Goal: Task Accomplishment & Management: Manage account settings

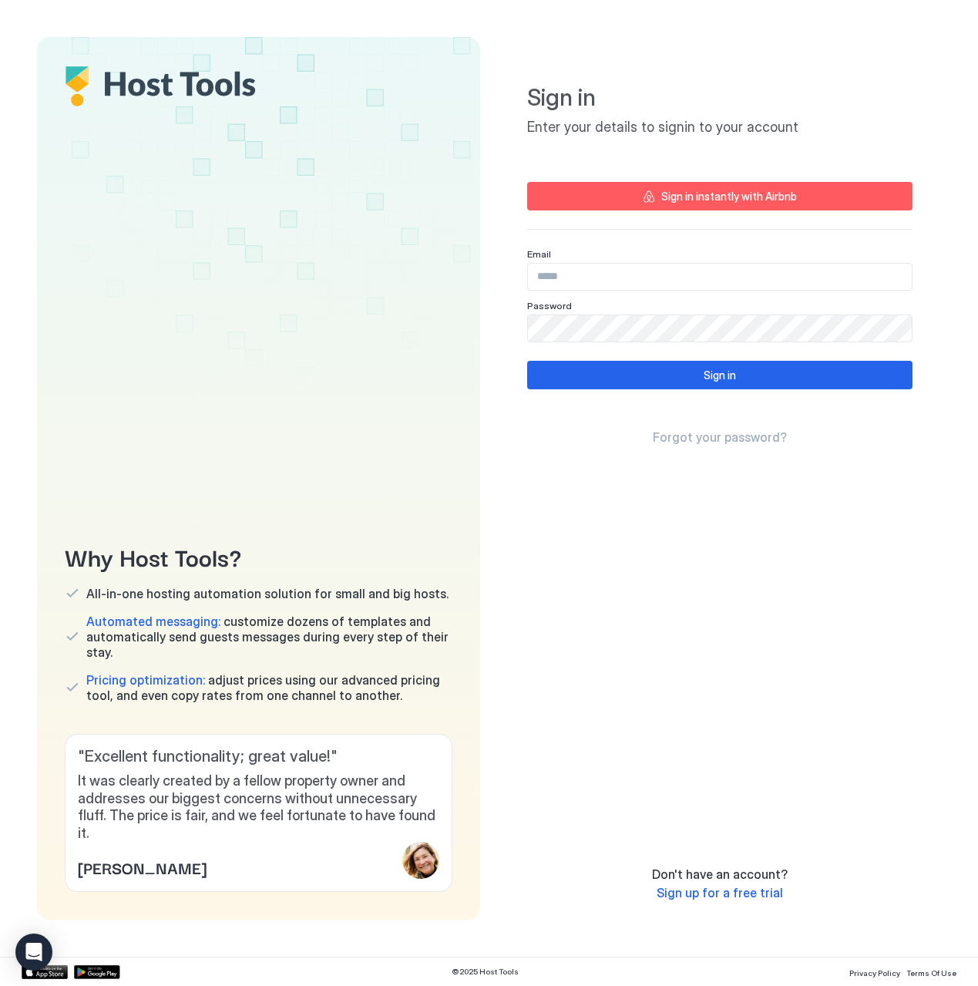
click at [637, 269] on input "Input Field" at bounding box center [720, 277] width 384 height 26
type input "**********"
click at [429, 333] on div "Why Host Tools? All-in-one hosting automation solution for small and big hosts.…" at bounding box center [489, 478] width 904 height 883
click at [654, 359] on div "**********" at bounding box center [719, 446] width 385 height 783
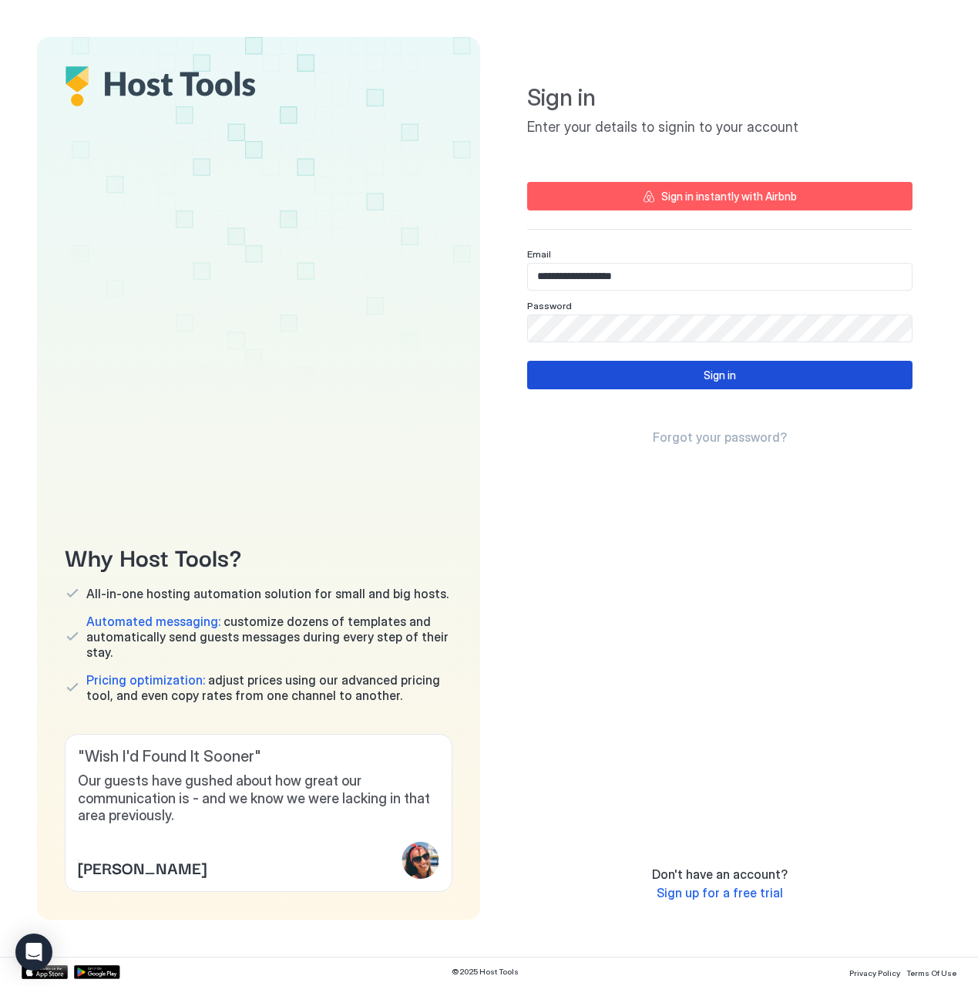
click at [670, 375] on button "Sign in" at bounding box center [719, 375] width 385 height 29
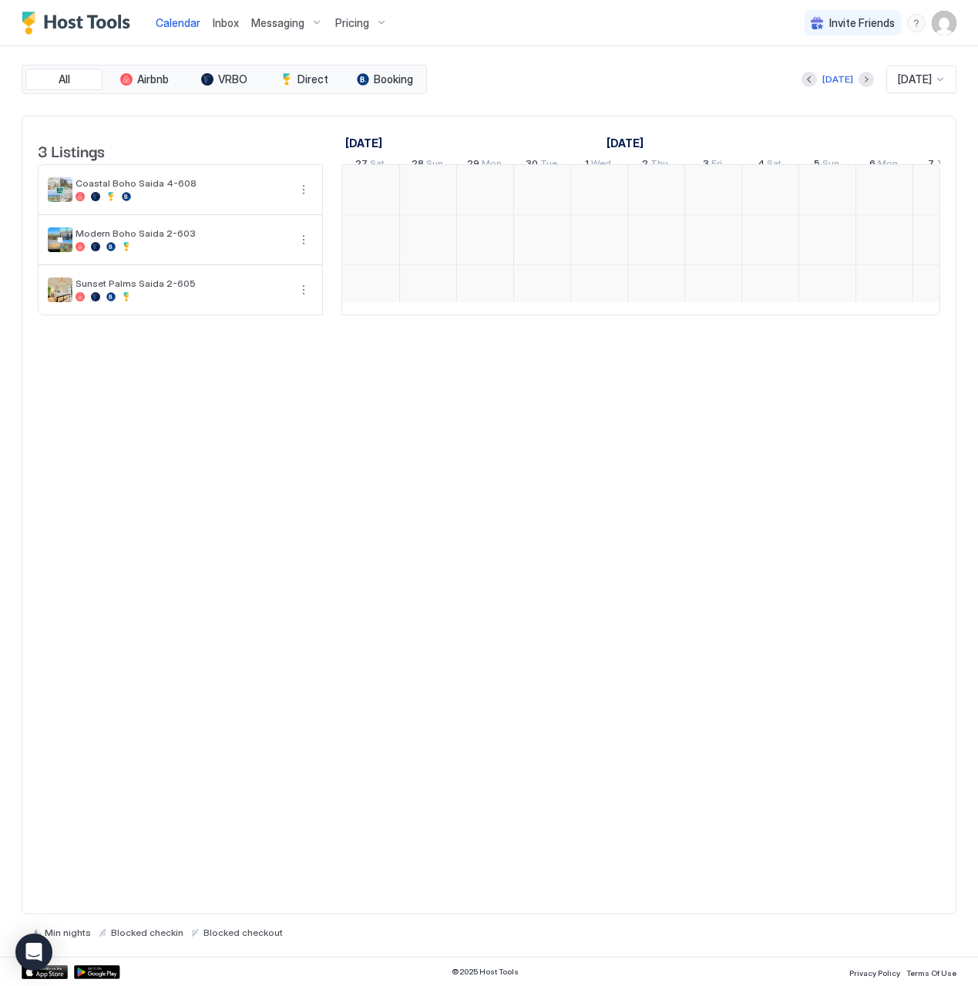
scroll to position [0, 856]
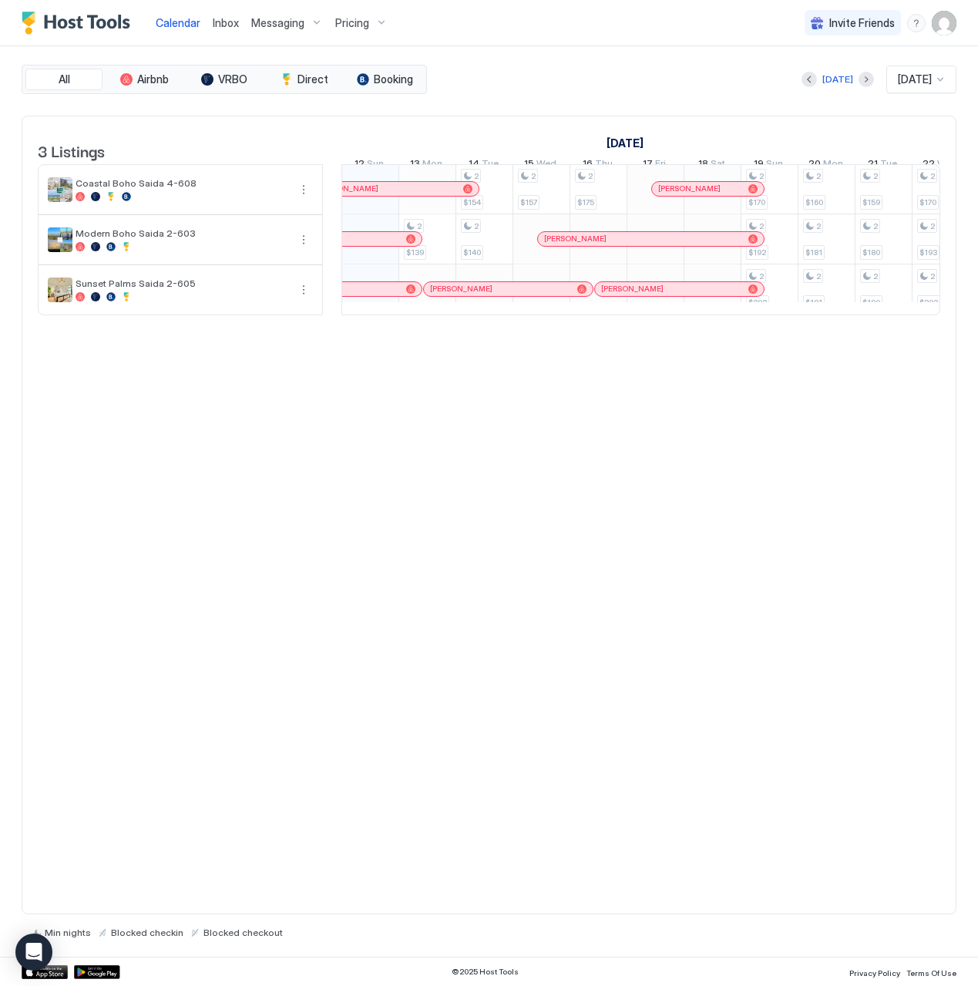
click at [384, 32] on div "Pricing" at bounding box center [361, 23] width 65 height 26
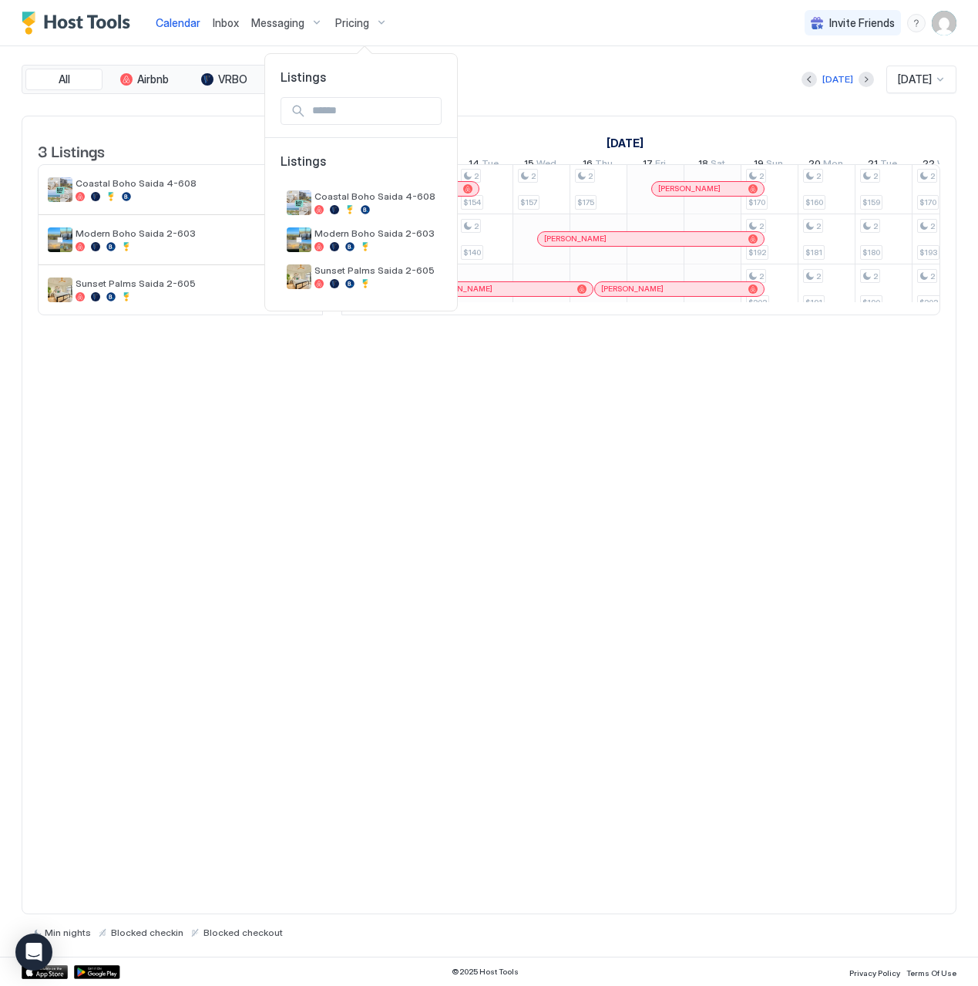
click at [444, 18] on div at bounding box center [489, 493] width 978 height 986
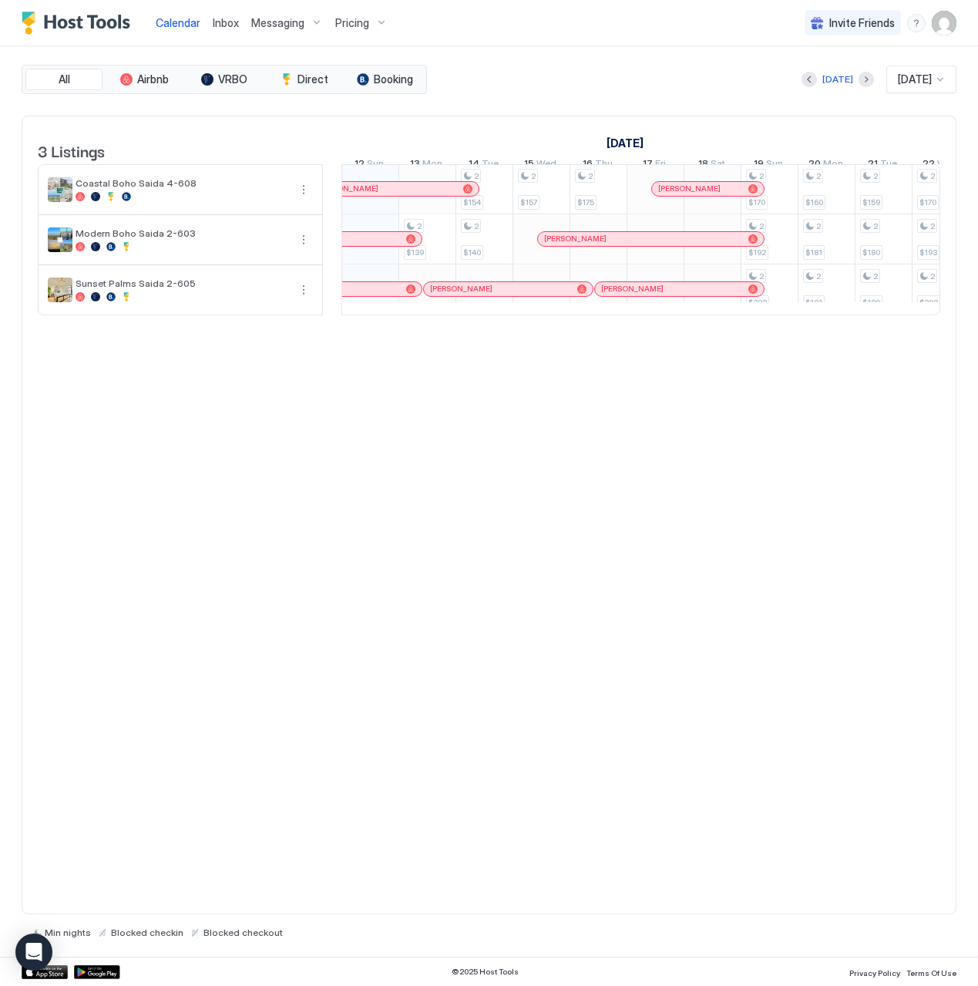
click at [943, 32] on img "User profile" at bounding box center [944, 23] width 25 height 25
click at [828, 52] on span "[PERSON_NAME]" at bounding box center [842, 49] width 84 height 14
click at [781, 55] on img at bounding box center [781, 54] width 25 height 25
click at [792, 82] on span "Settings" at bounding box center [806, 86] width 42 height 14
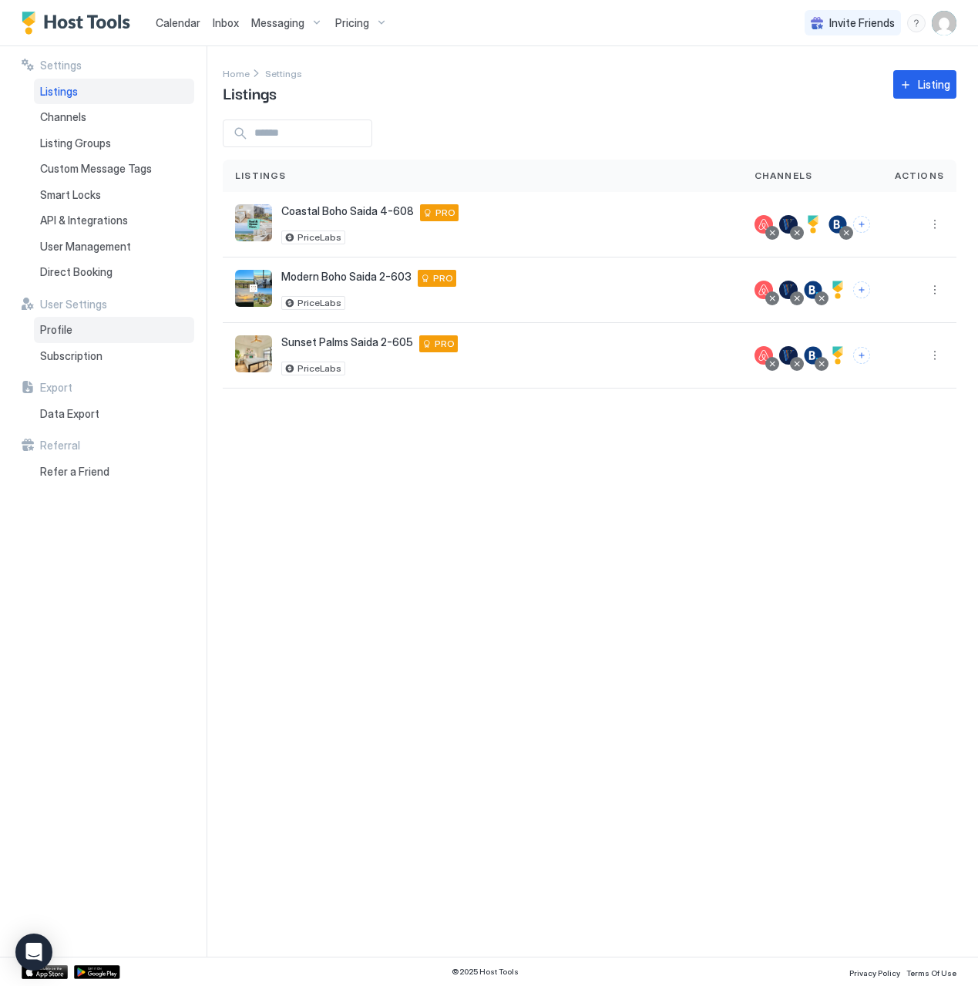
click at [69, 329] on span "Profile" at bounding box center [56, 330] width 32 height 14
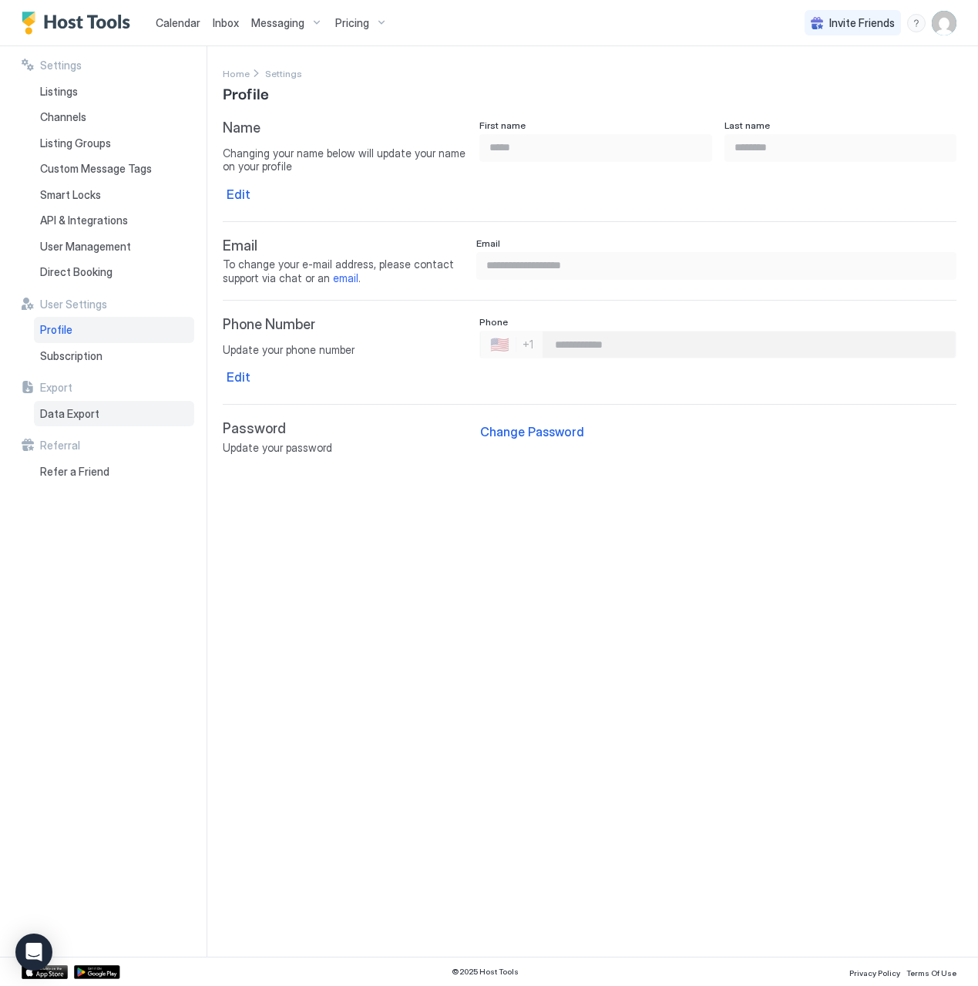
click at [69, 402] on div "Data Export" at bounding box center [114, 414] width 160 height 26
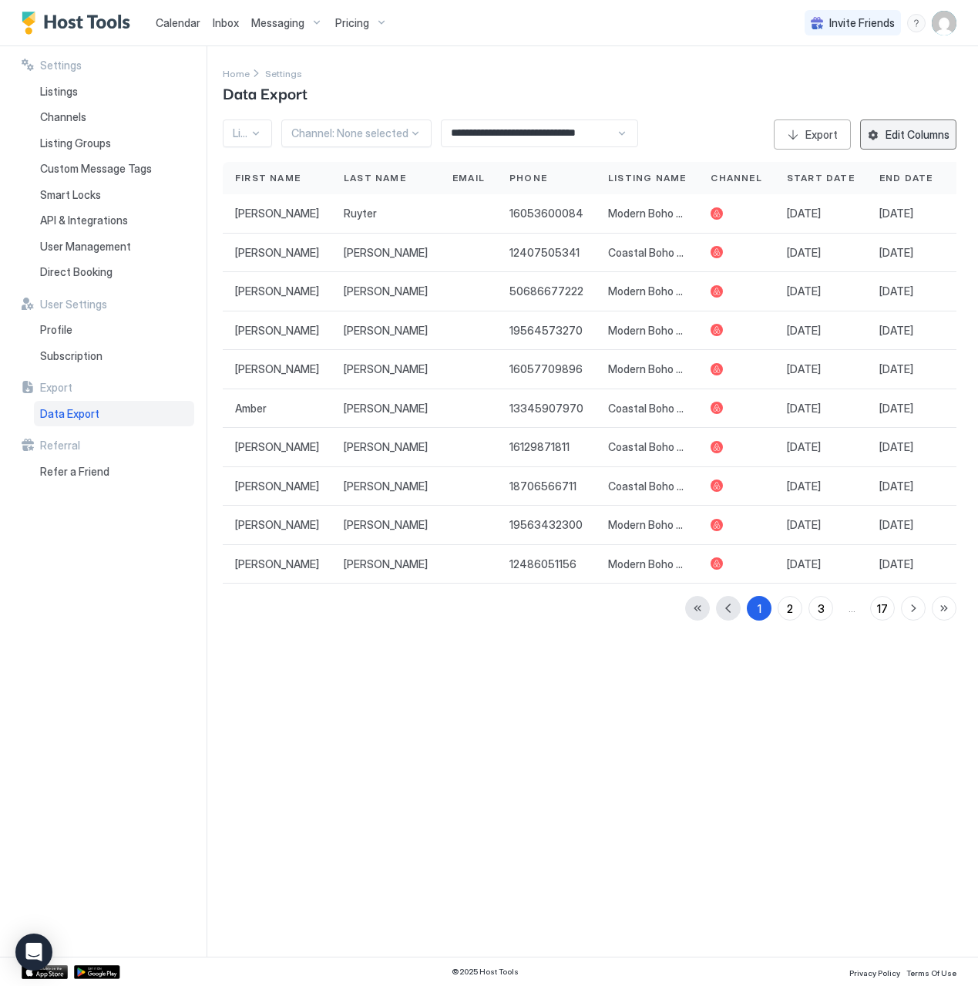
click at [896, 142] on div "Edit Columns" at bounding box center [918, 134] width 64 height 16
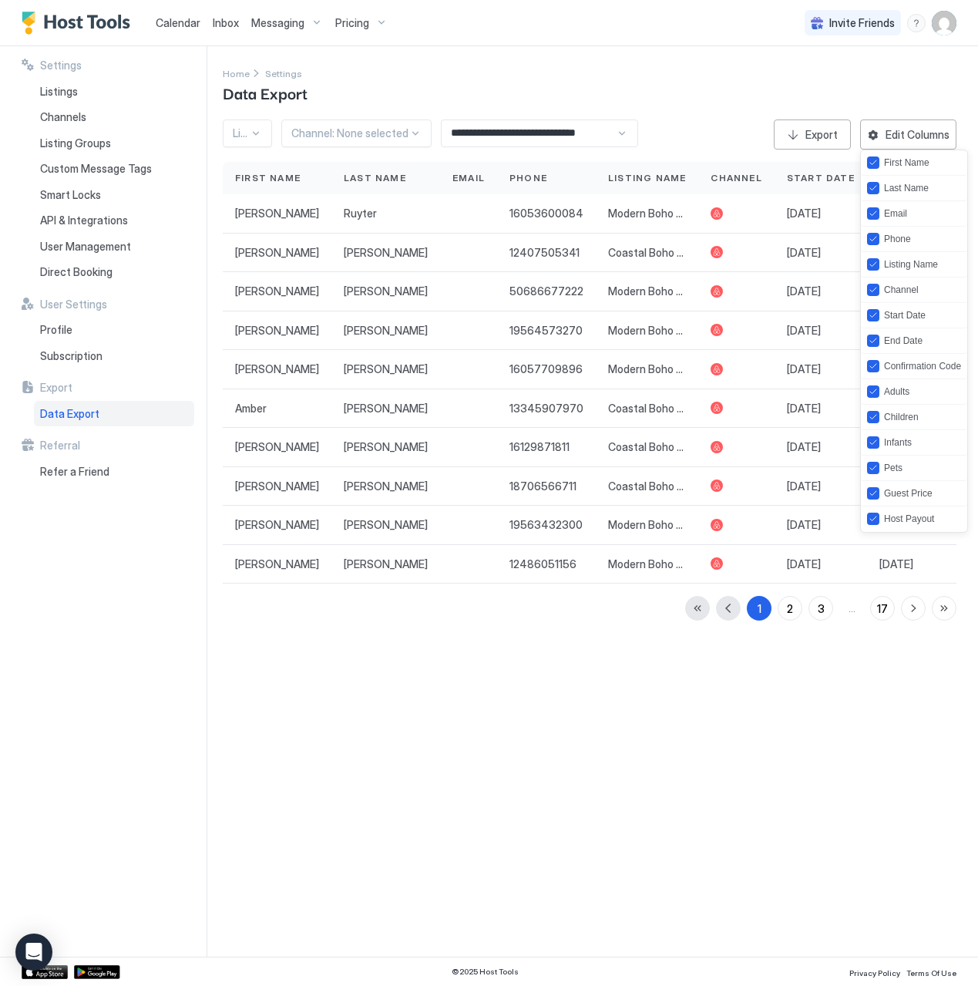
click at [839, 89] on div at bounding box center [489, 493] width 978 height 986
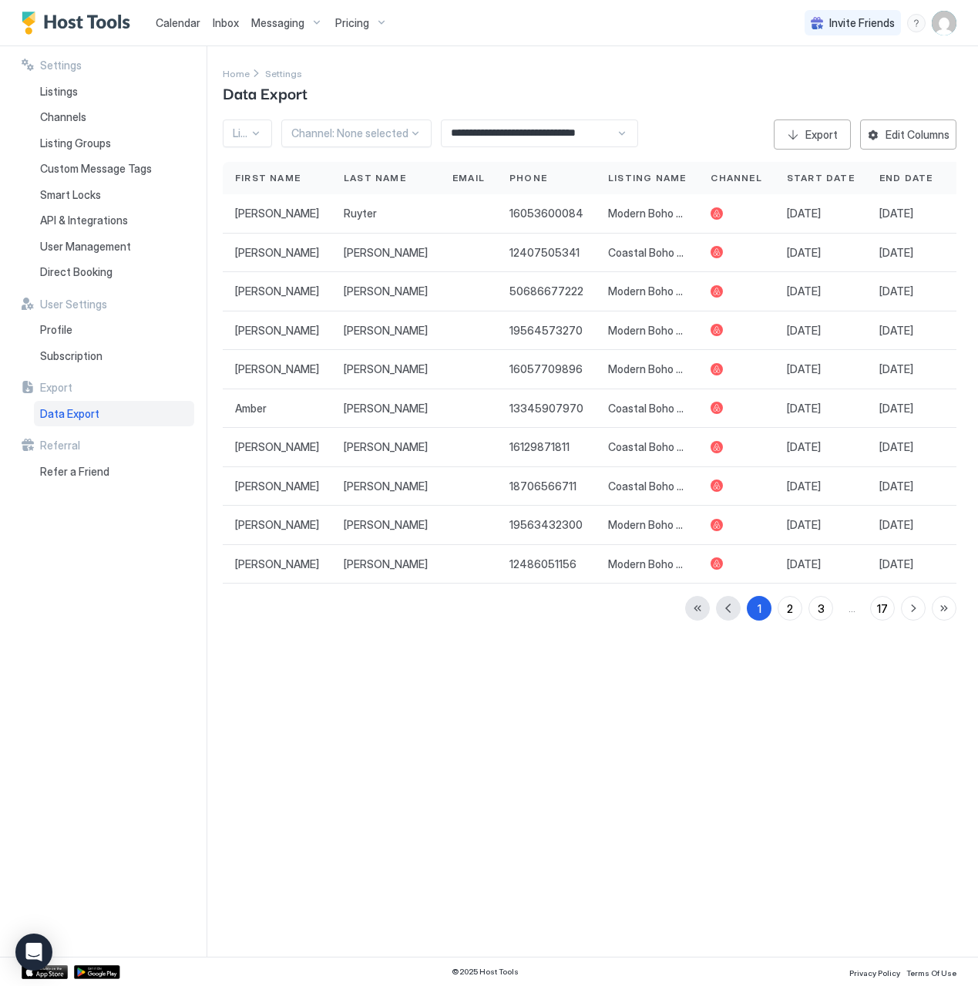
click at [250, 133] on div at bounding box center [256, 133] width 12 height 12
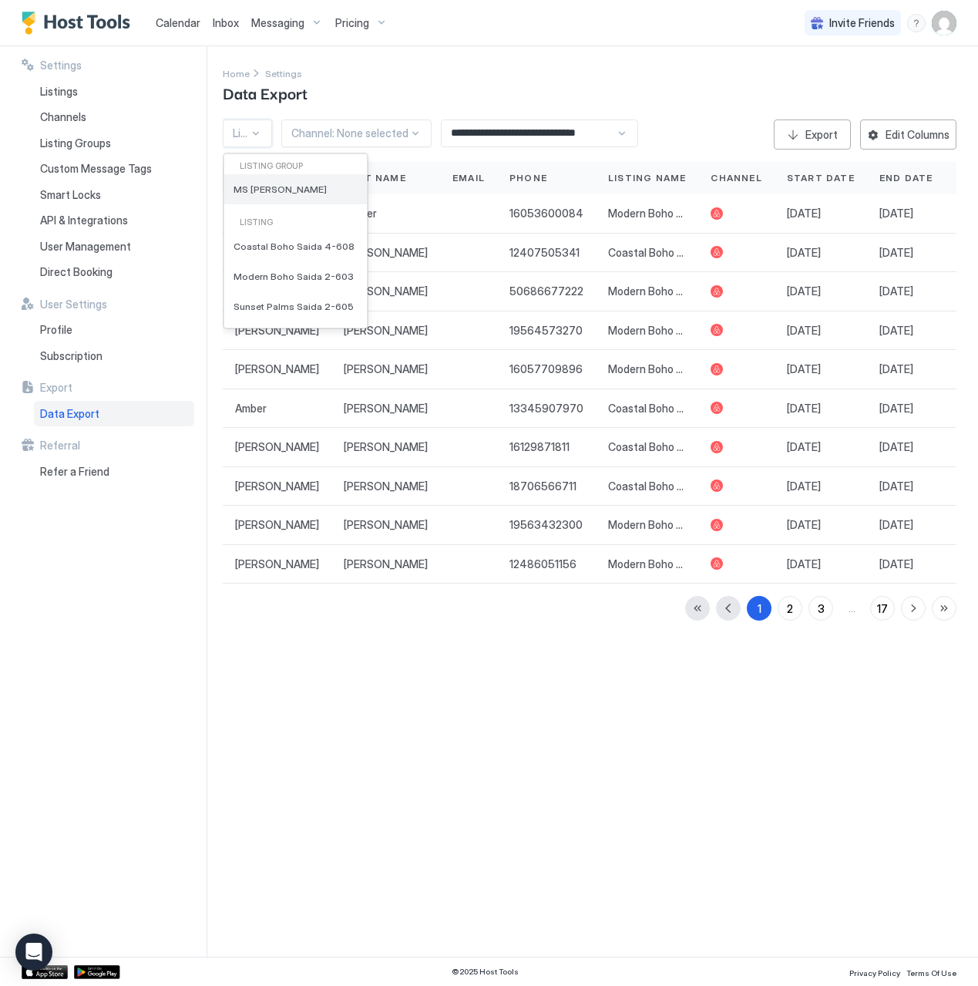
click at [256, 187] on span "MS [PERSON_NAME]" at bounding box center [280, 189] width 93 height 12
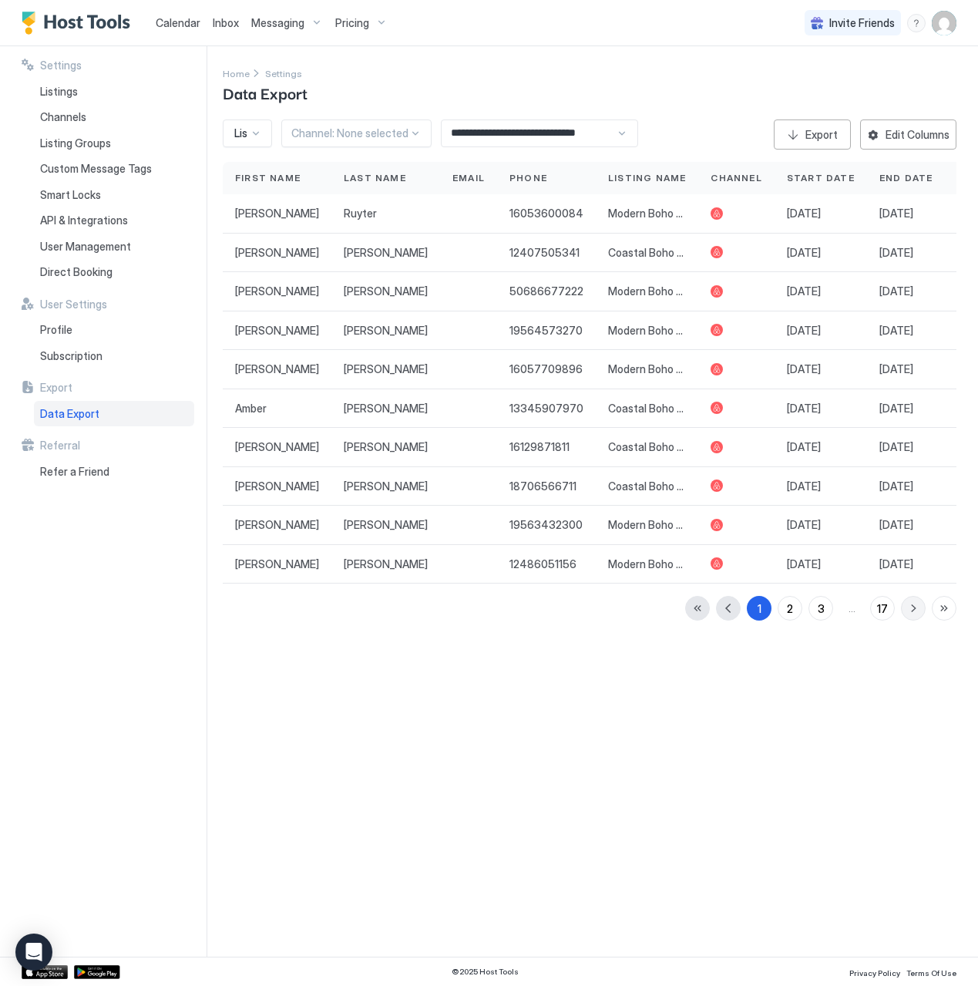
click at [910, 612] on button "button" at bounding box center [913, 608] width 25 height 25
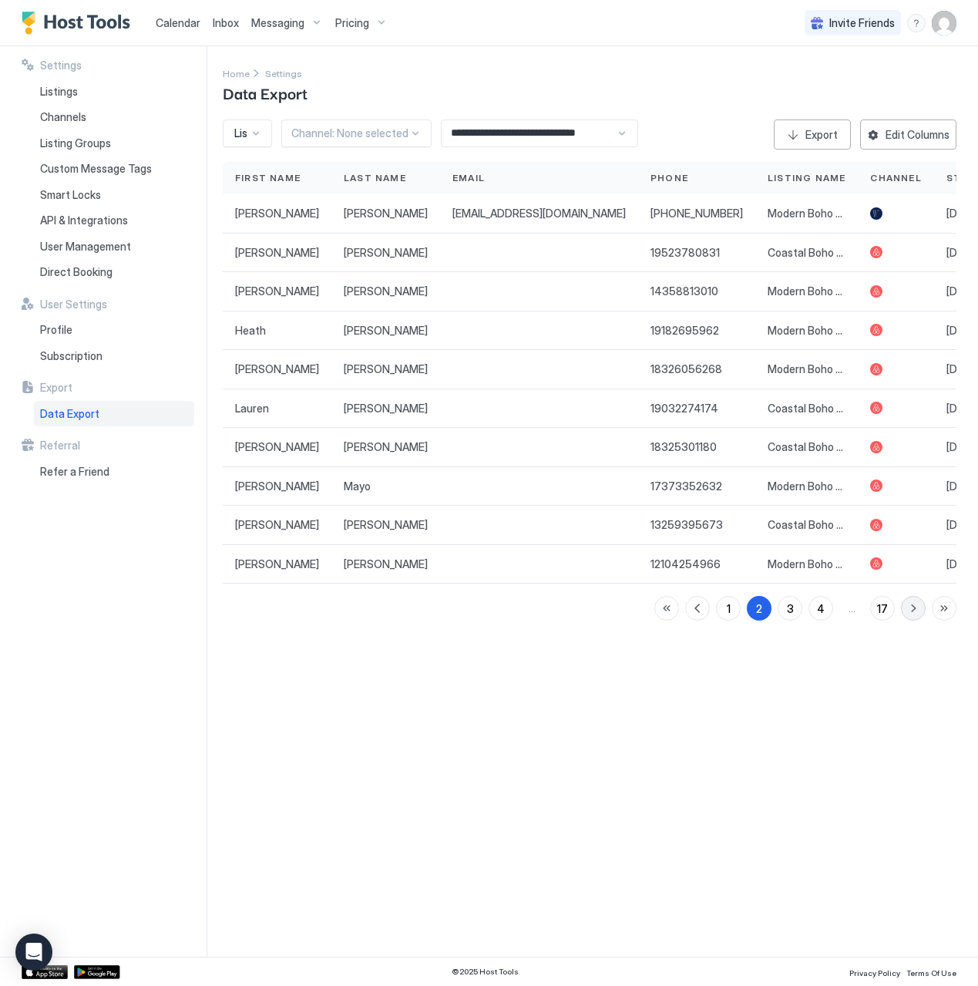
click at [910, 612] on button "button" at bounding box center [913, 608] width 25 height 25
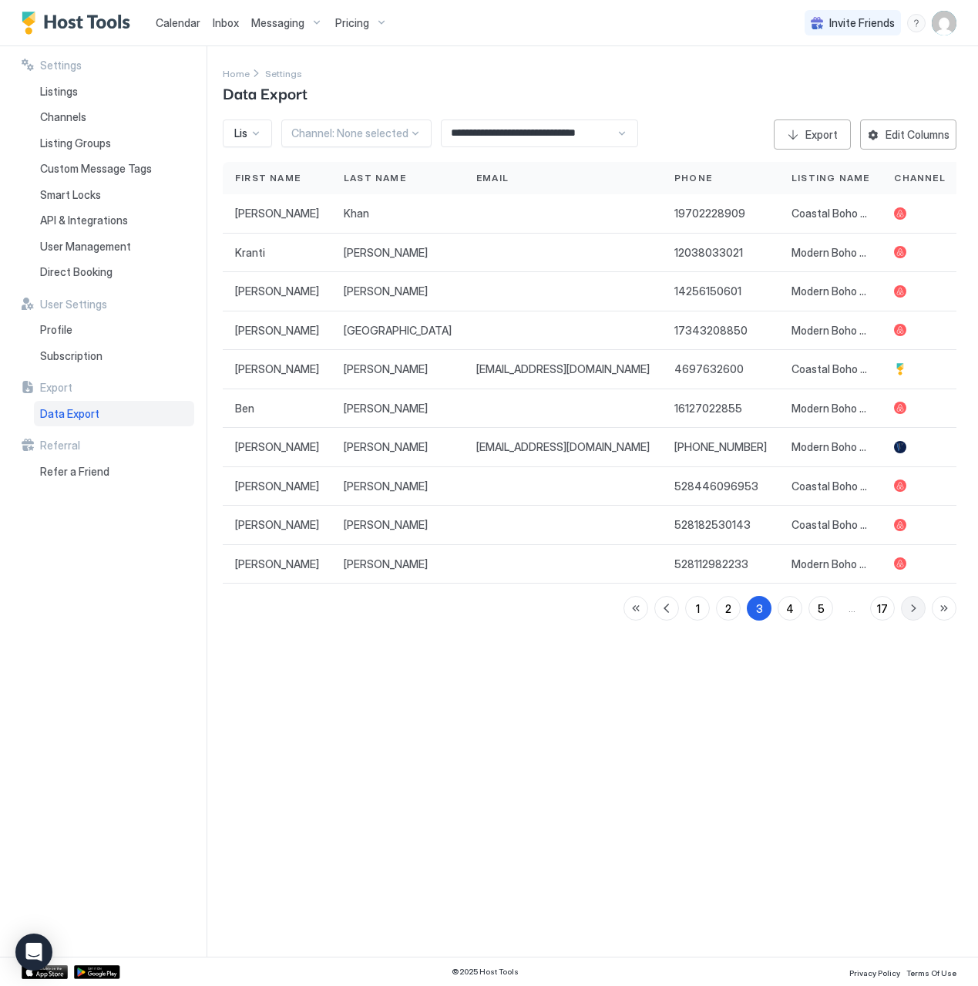
click at [910, 612] on button "button" at bounding box center [913, 608] width 25 height 25
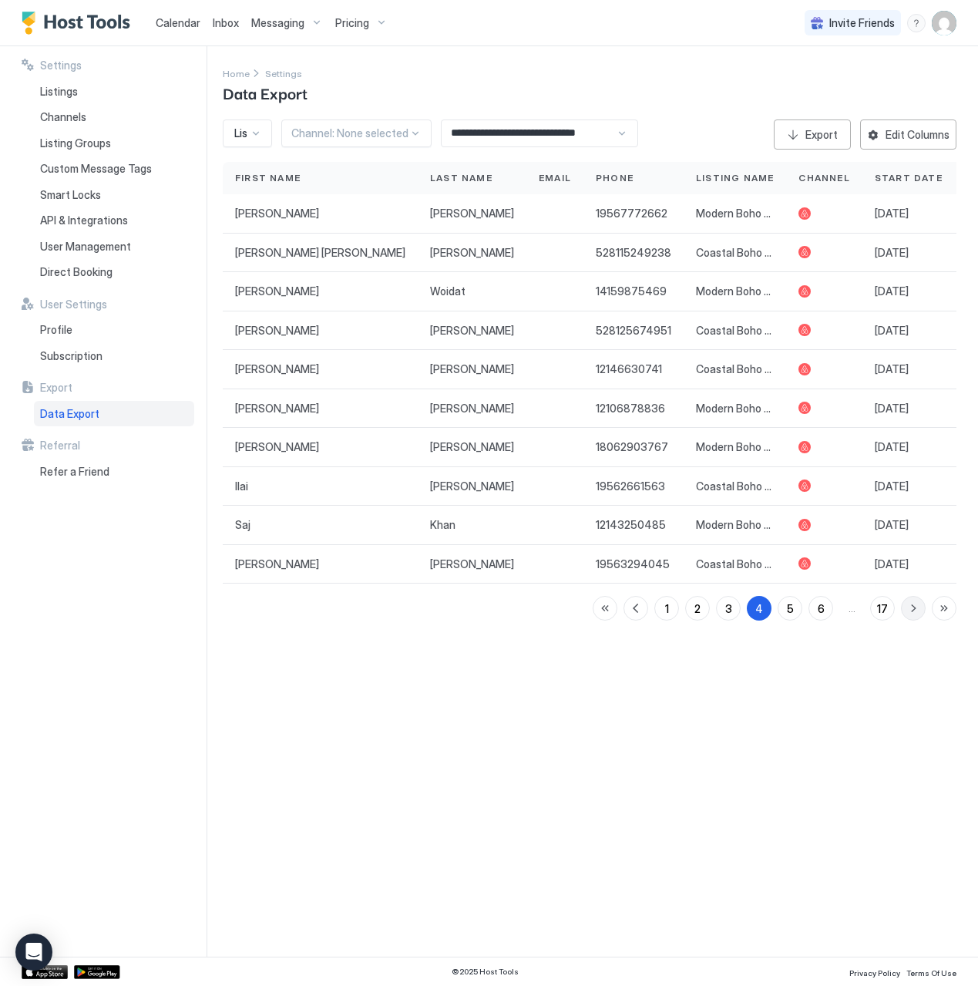
click at [910, 612] on button "button" at bounding box center [913, 608] width 25 height 25
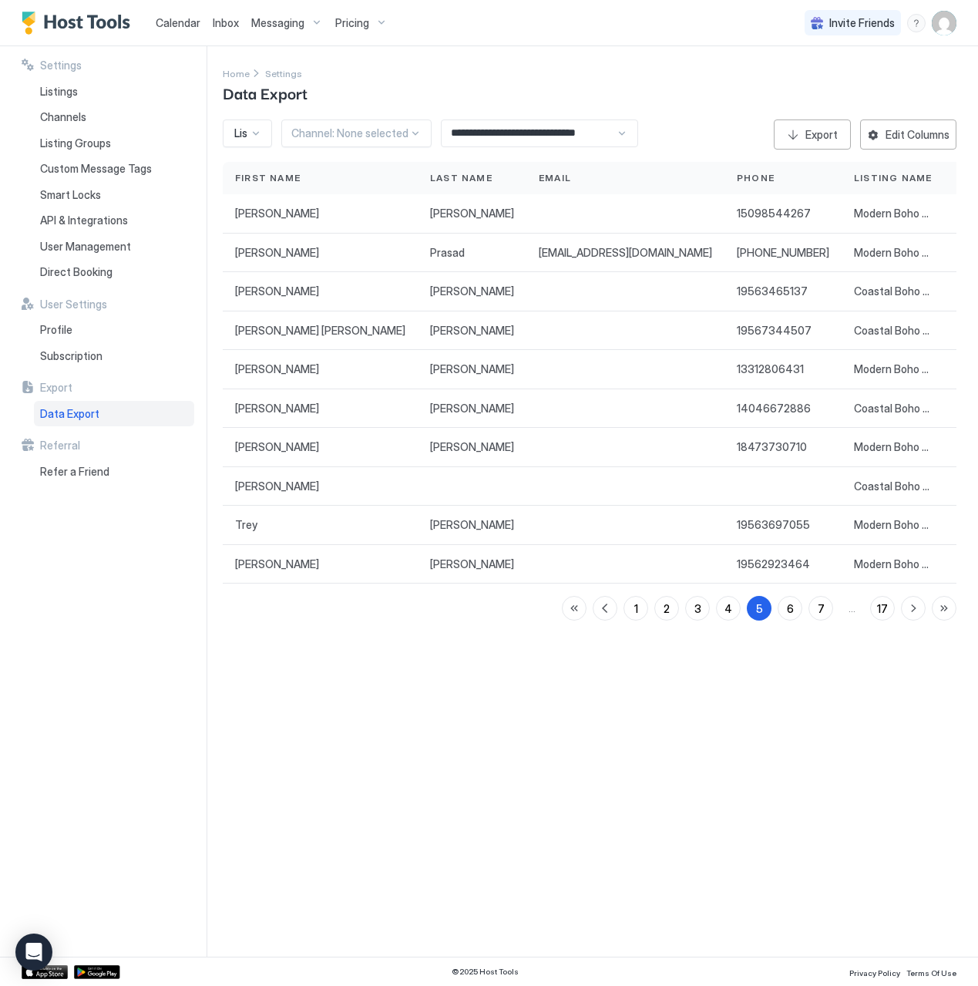
click at [617, 139] on div "**********" at bounding box center [539, 133] width 197 height 28
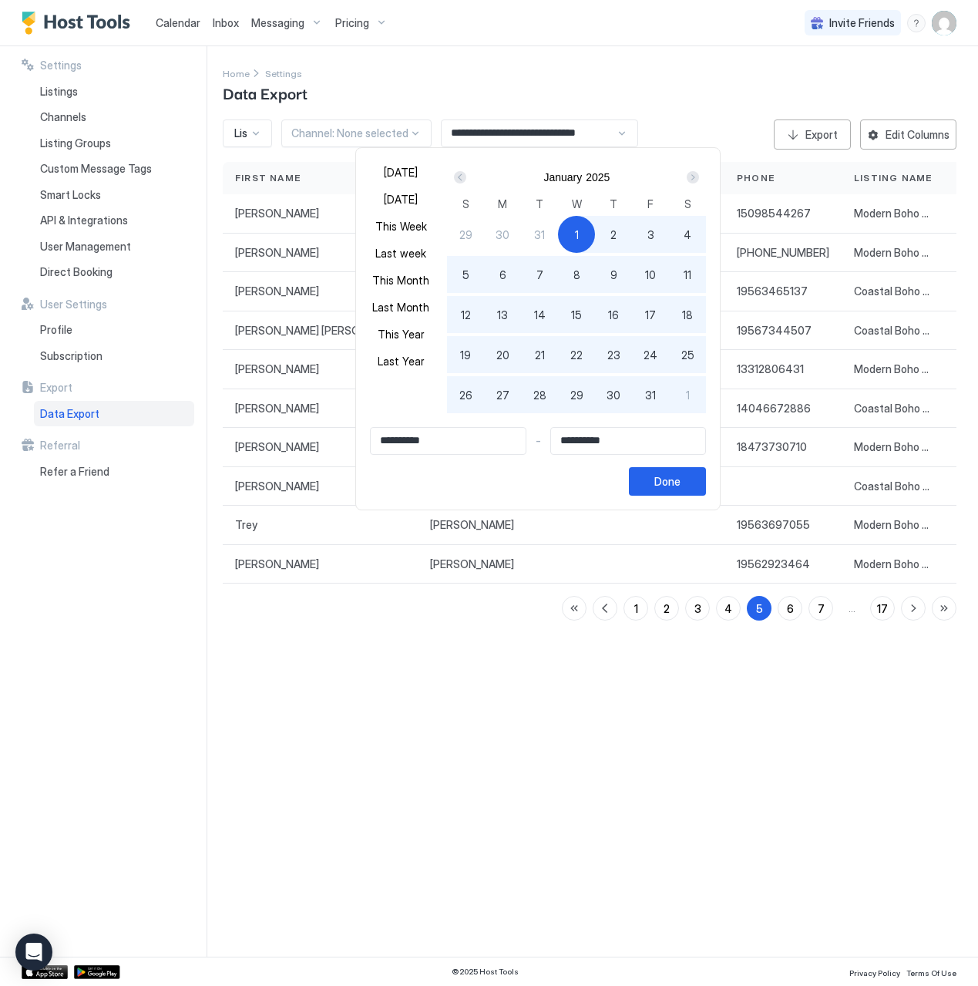
click at [642, 94] on div at bounding box center [489, 493] width 978 height 986
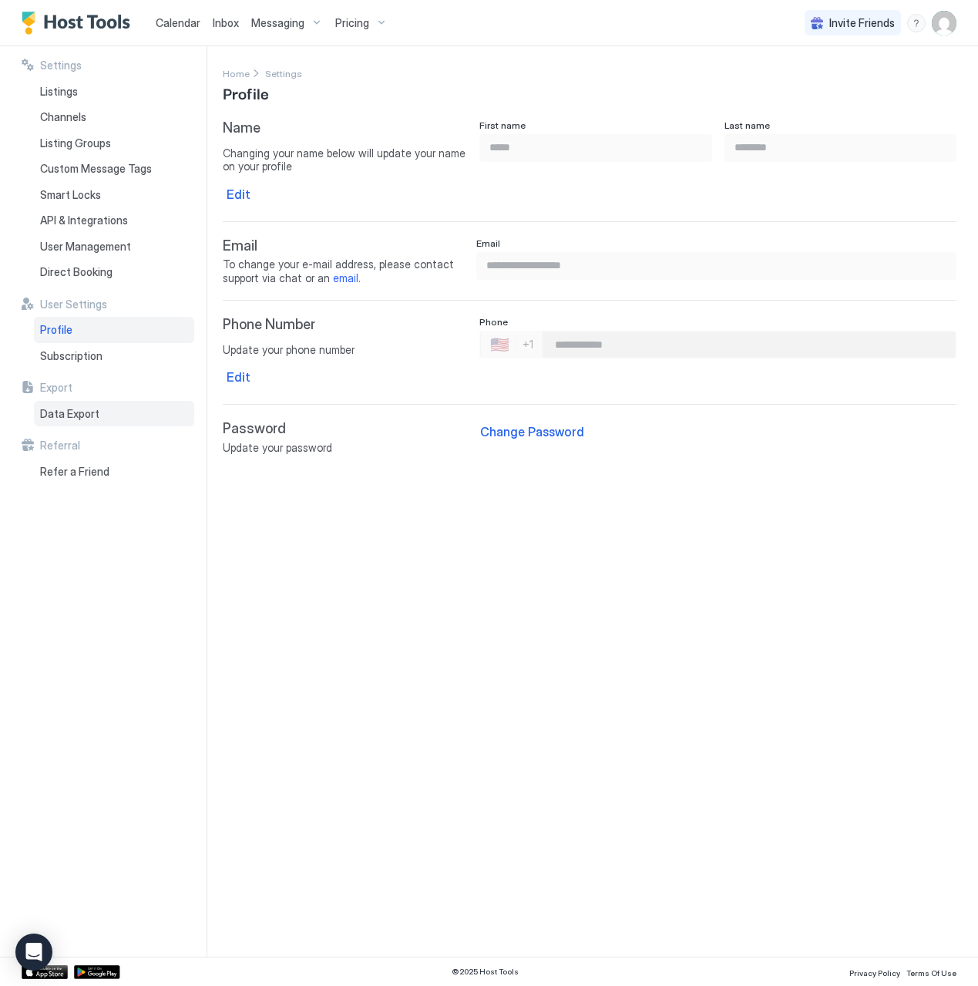
click at [106, 411] on div "Data Export" at bounding box center [114, 414] width 160 height 26
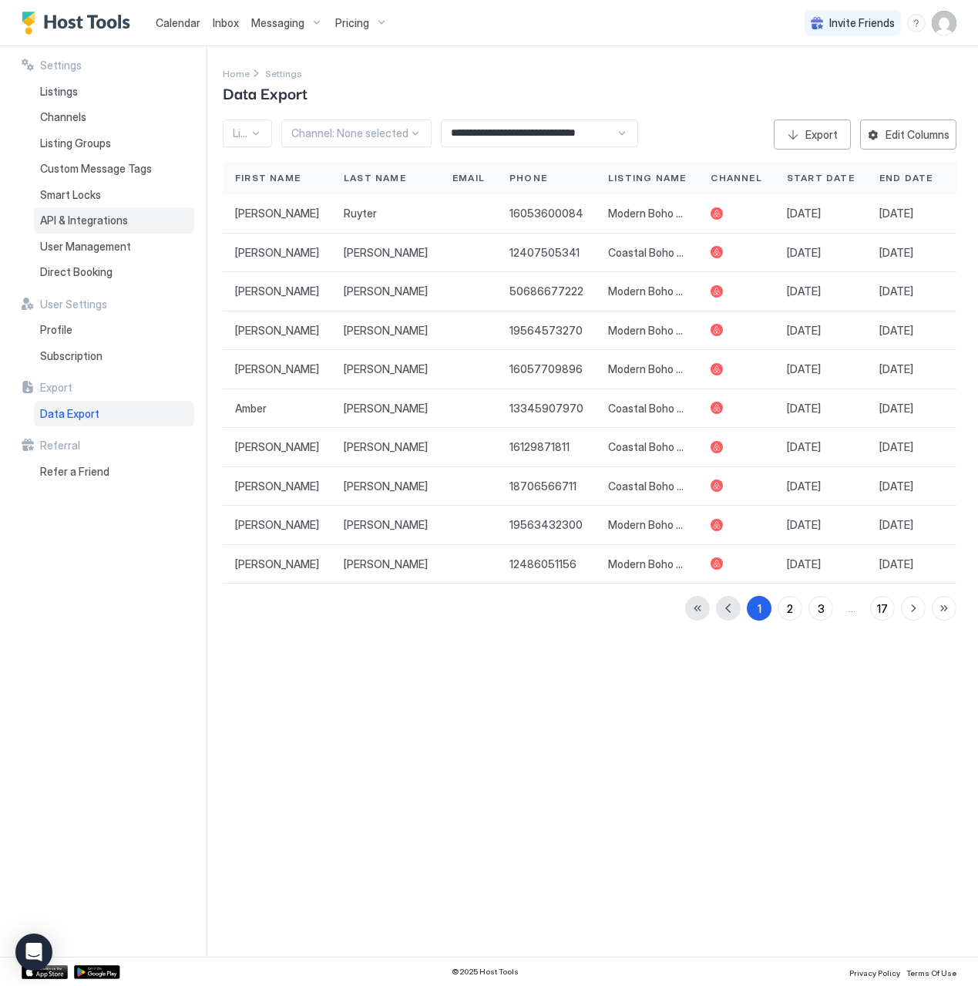
click at [119, 211] on div "API & Integrations" at bounding box center [114, 220] width 160 height 26
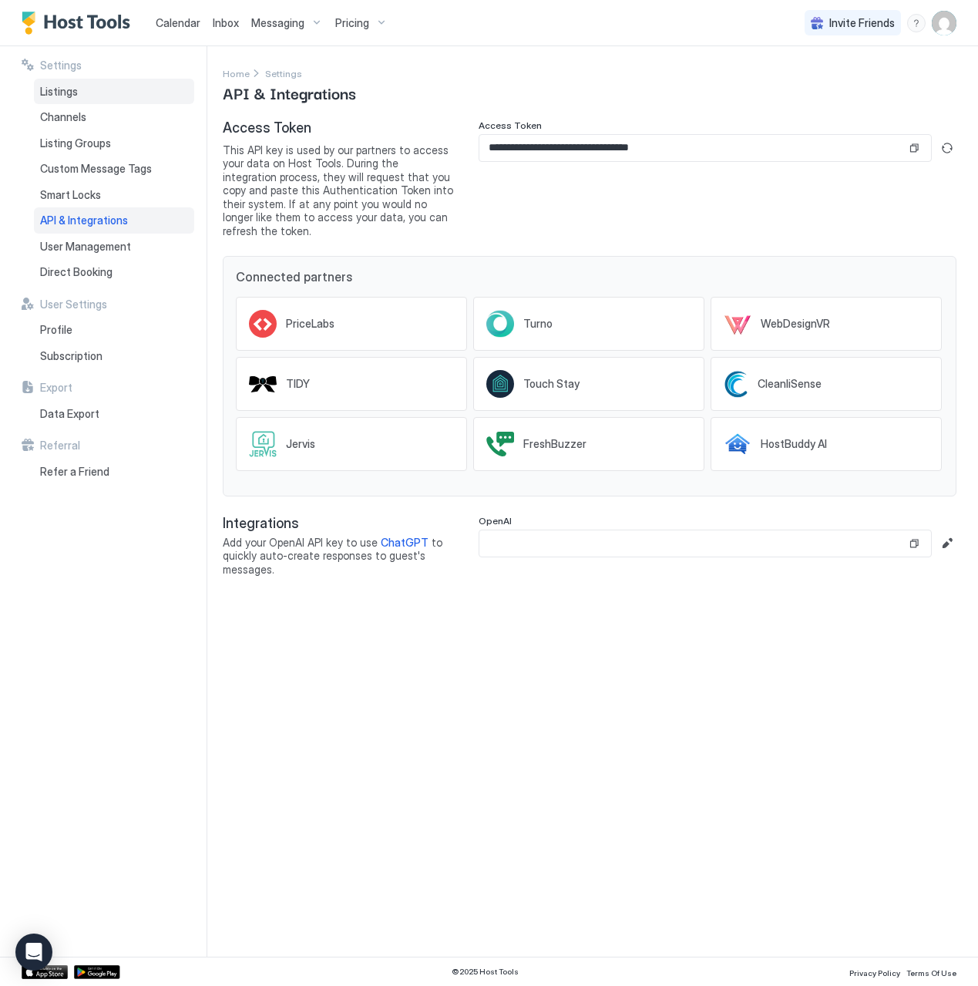
click at [99, 95] on div "Listings" at bounding box center [114, 92] width 160 height 26
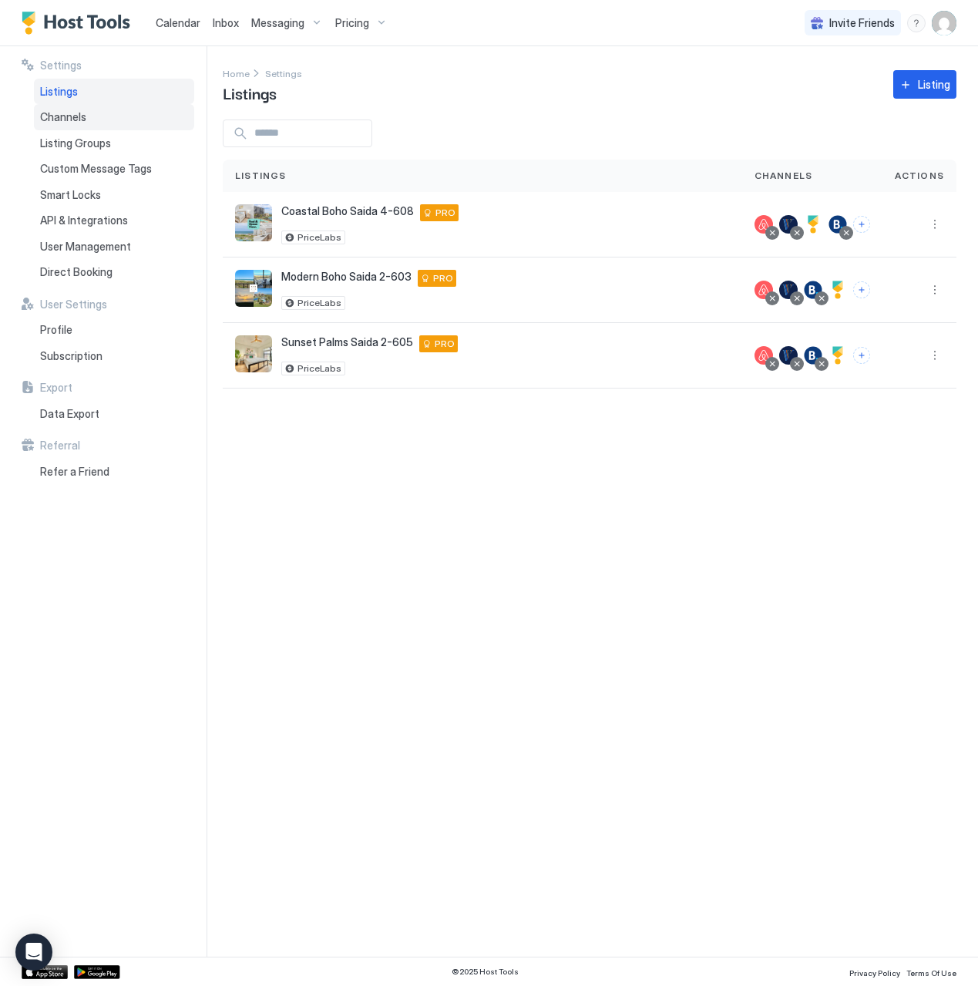
click at [88, 122] on div "Channels" at bounding box center [114, 117] width 160 height 26
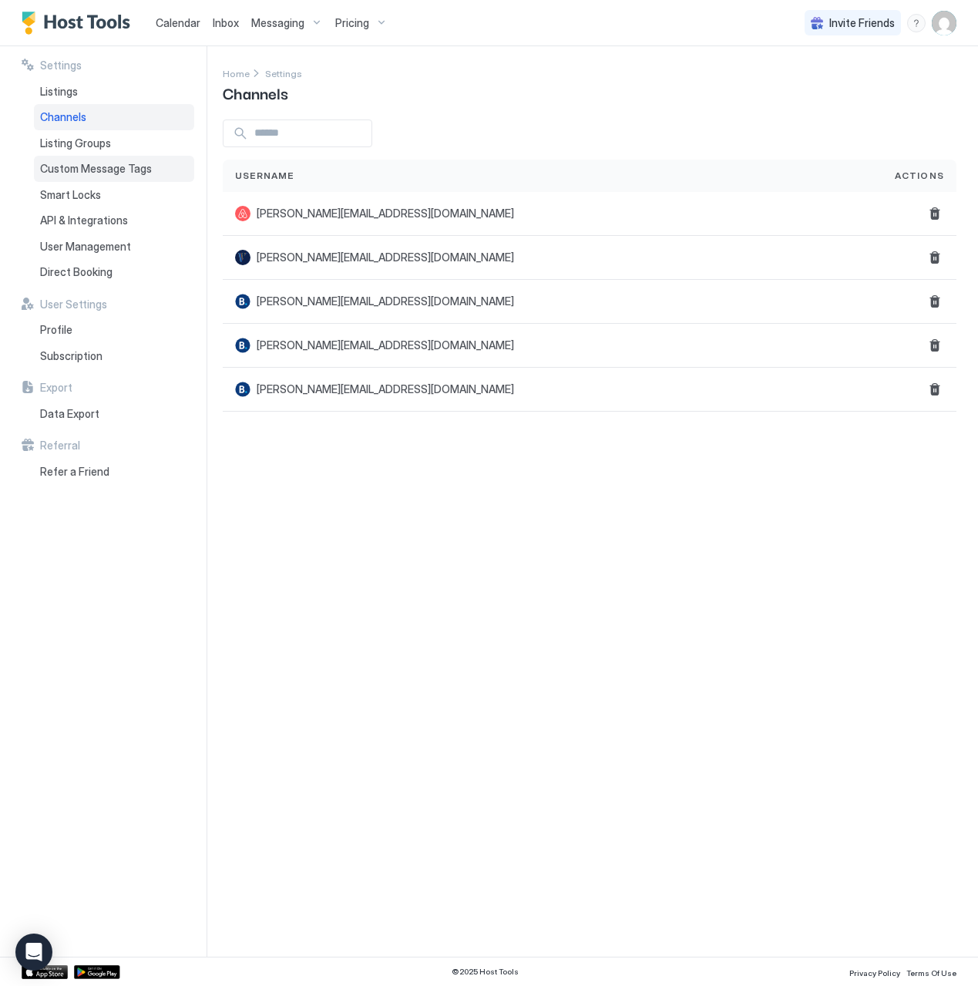
click at [82, 177] on div "Custom Message Tags" at bounding box center [114, 169] width 160 height 26
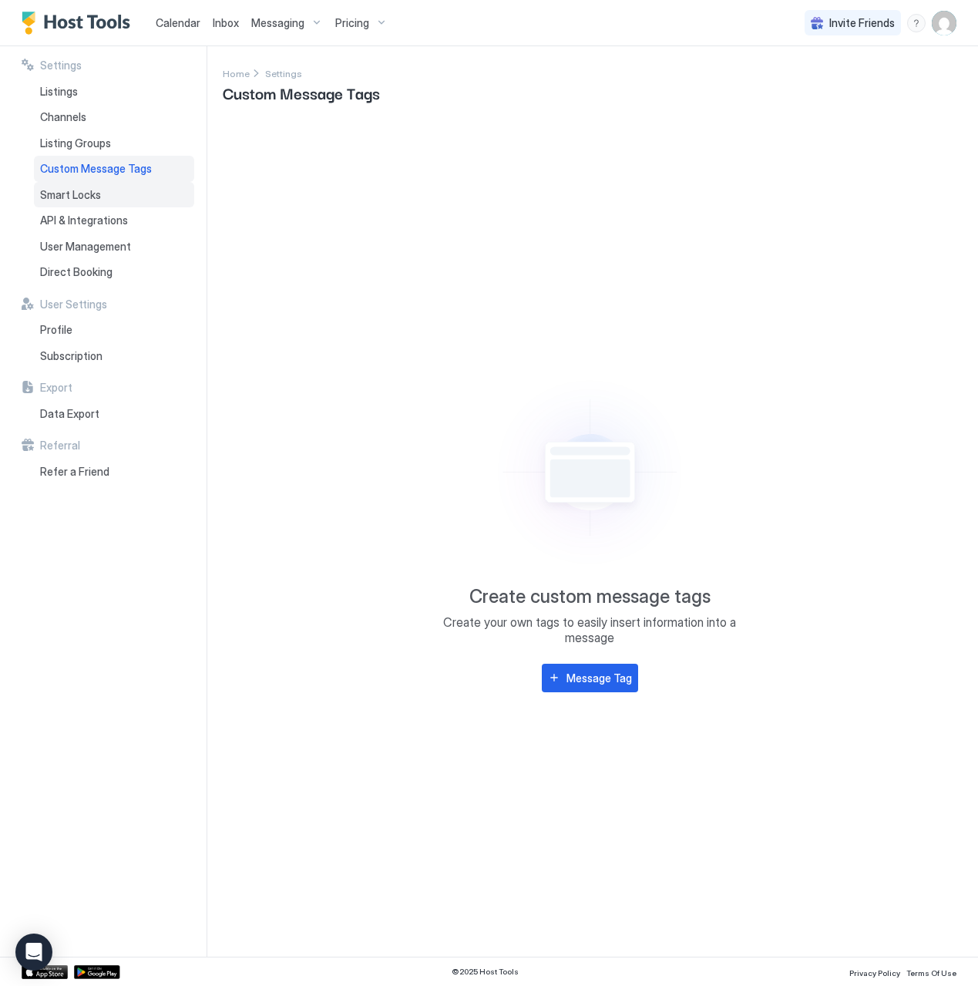
click at [82, 197] on span "Smart Locks" at bounding box center [70, 195] width 61 height 14
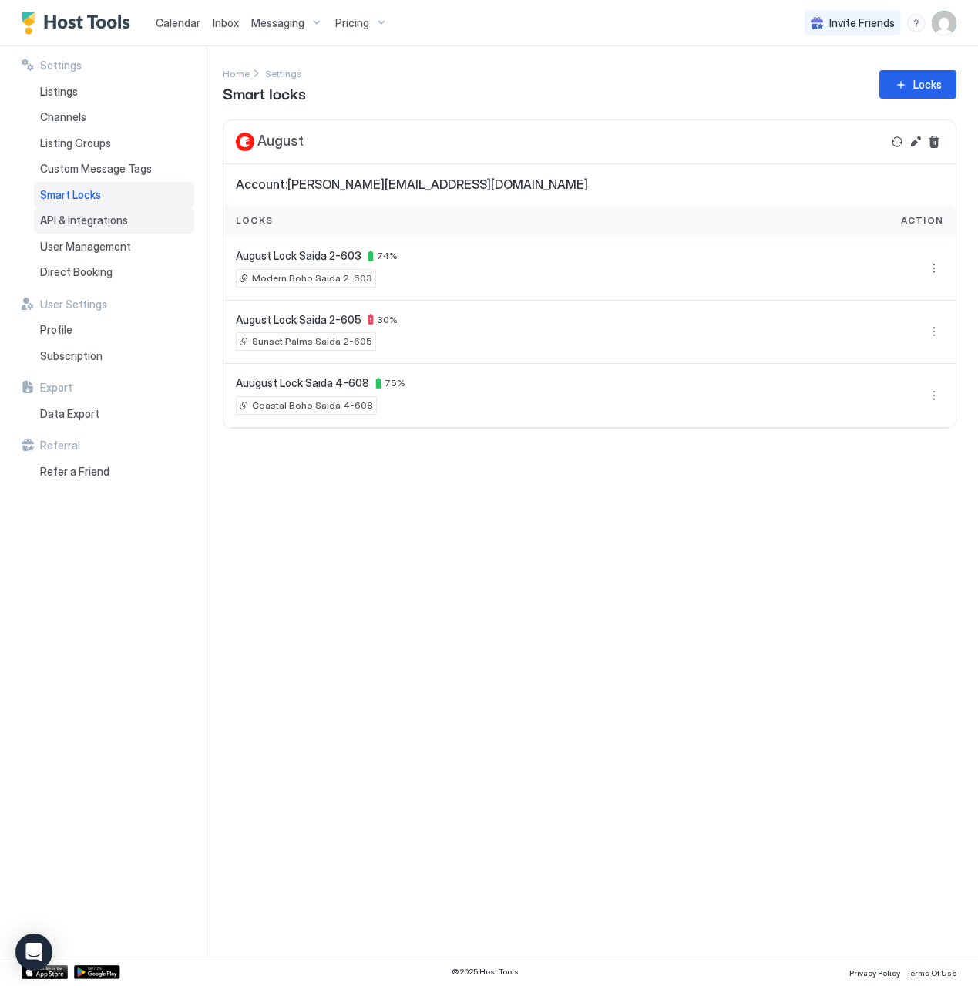
click at [69, 217] on span "API & Integrations" at bounding box center [84, 220] width 88 height 14
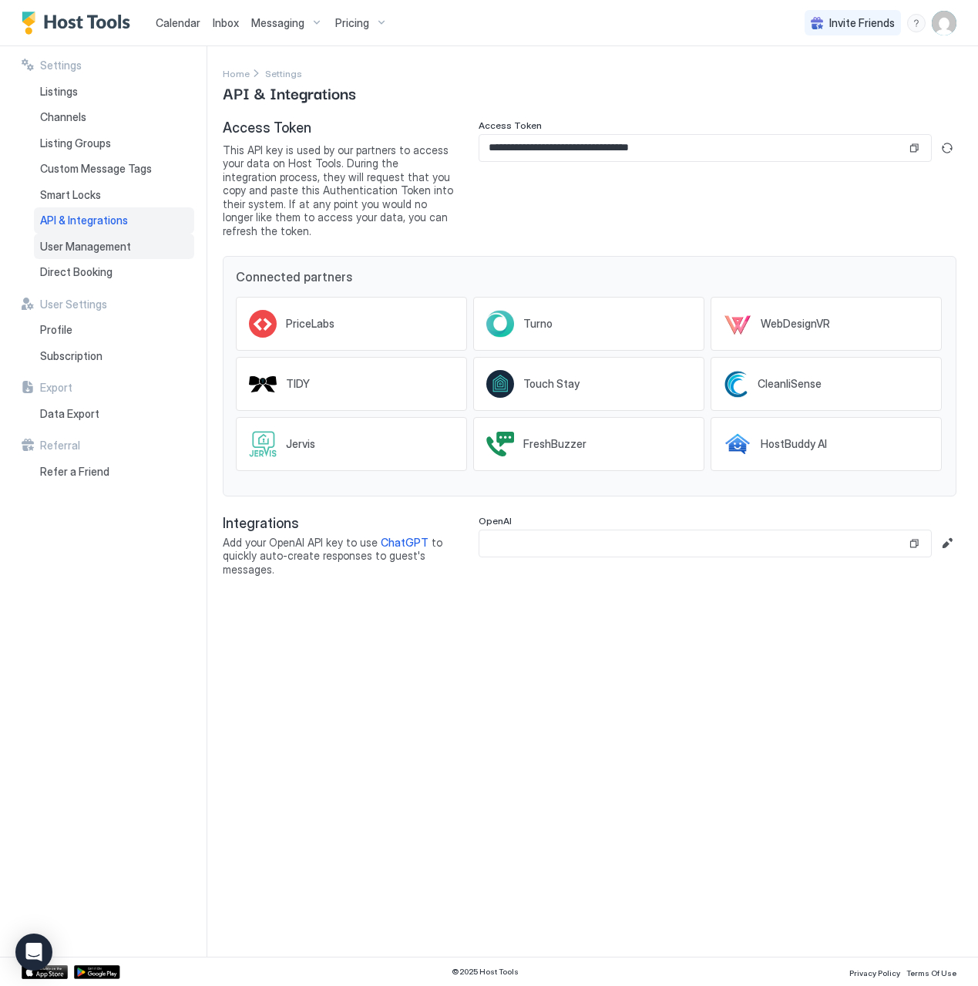
click at [96, 251] on span "User Management" at bounding box center [85, 247] width 91 height 14
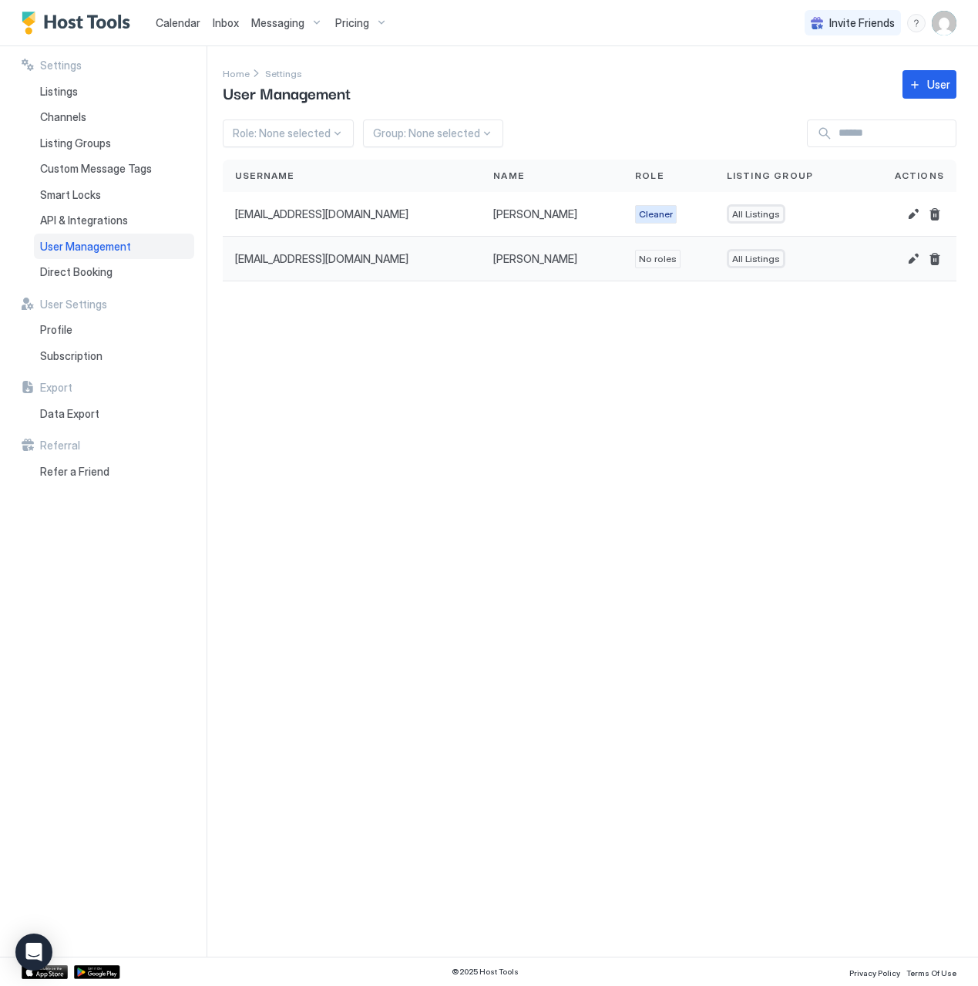
click at [639, 264] on span "No roles" at bounding box center [658, 259] width 38 height 14
click at [916, 257] on button "Edit" at bounding box center [913, 259] width 18 height 18
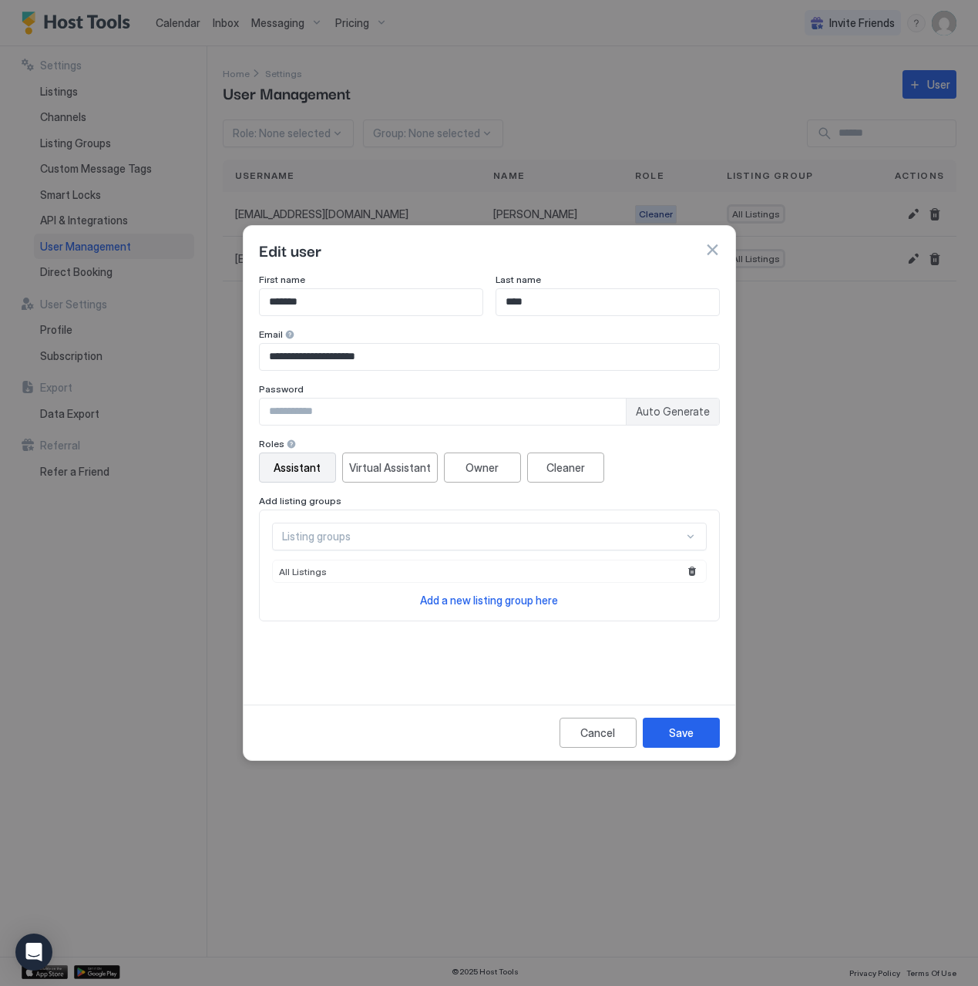
click at [295, 467] on div "Assistant" at bounding box center [297, 467] width 47 height 16
click at [678, 738] on div "Save" at bounding box center [681, 733] width 25 height 16
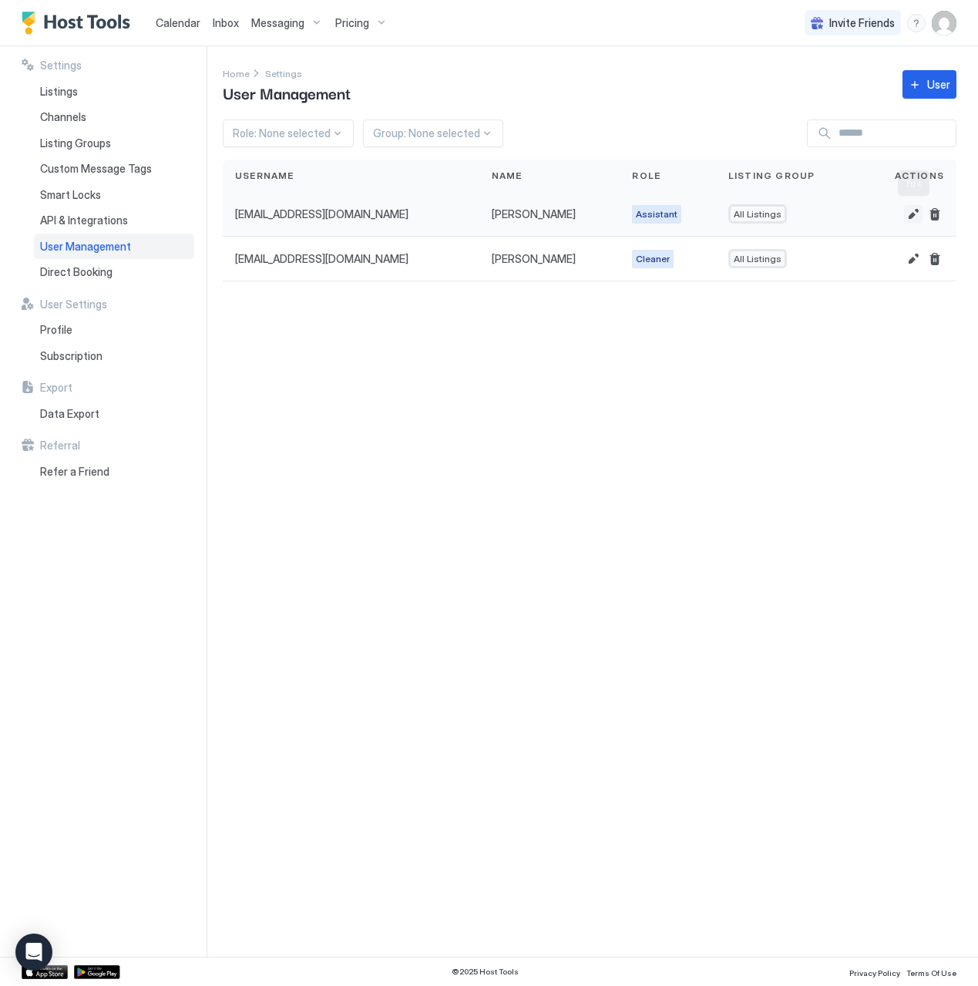
click at [916, 220] on button "Edit" at bounding box center [913, 214] width 18 height 18
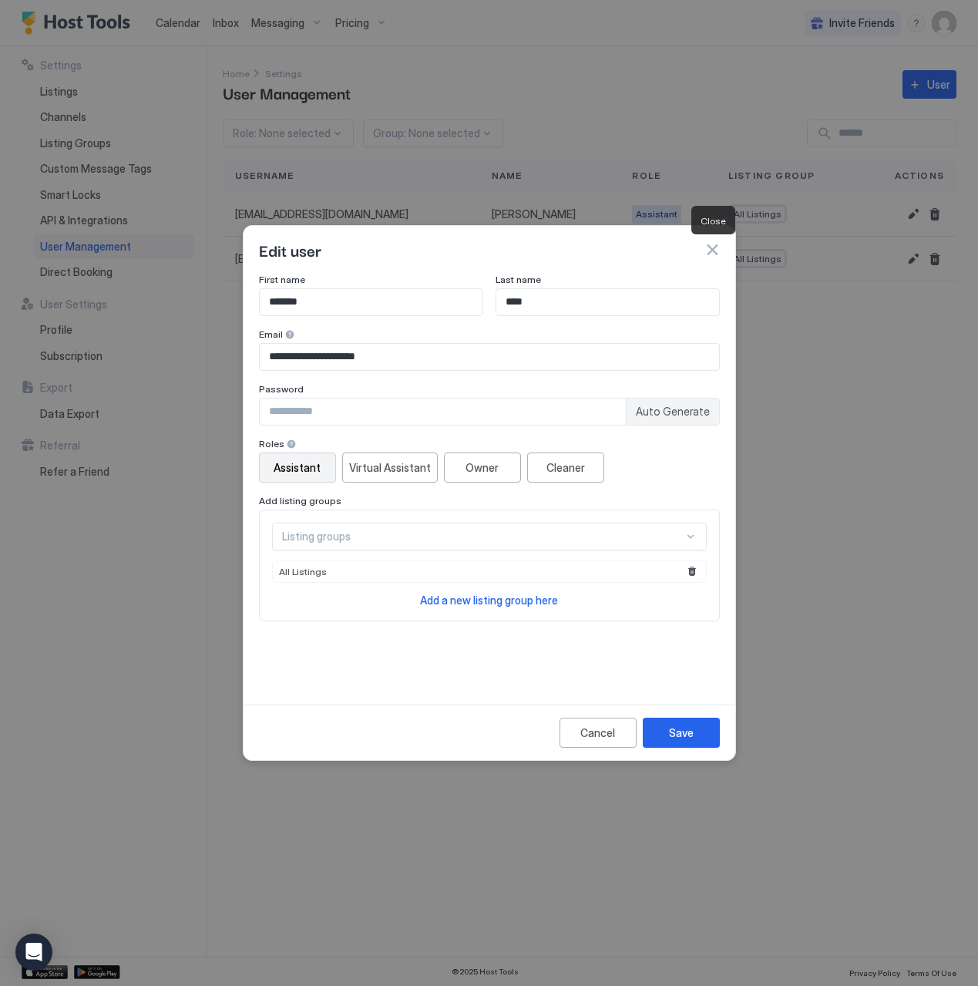
click at [714, 255] on button "button" at bounding box center [711, 249] width 15 height 15
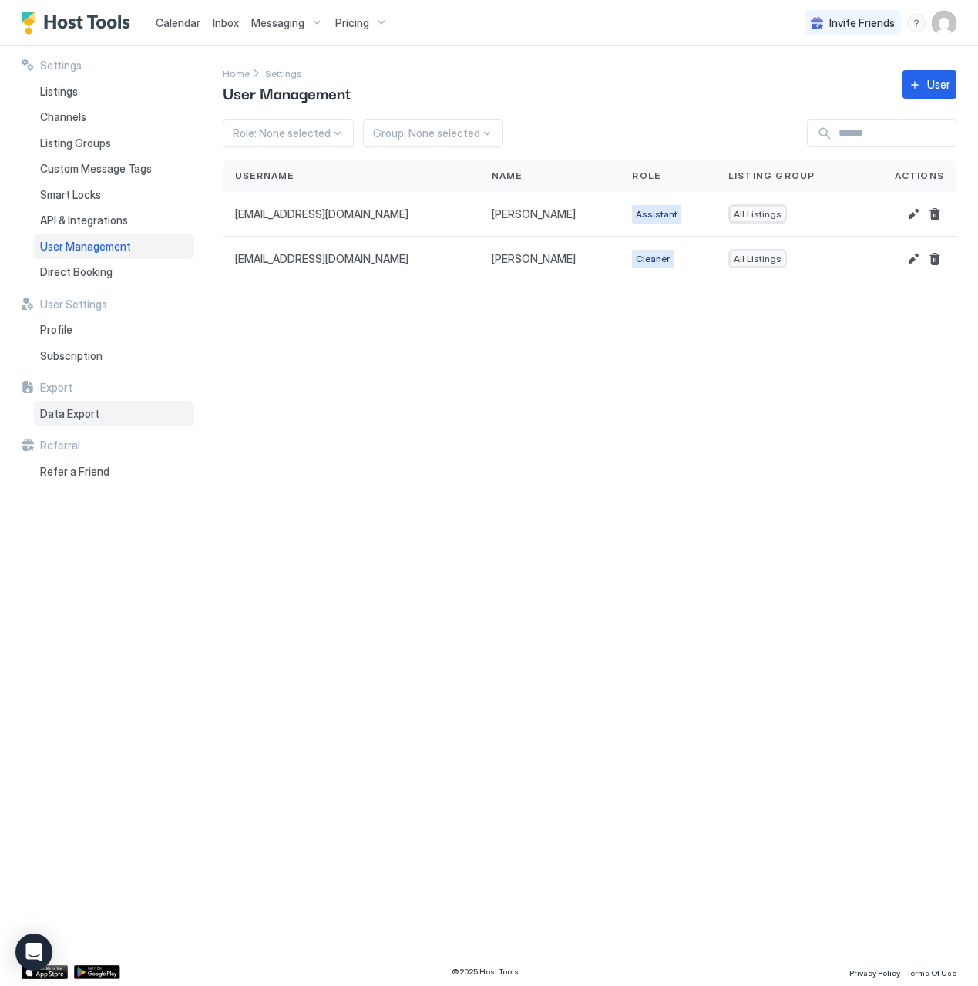
click at [83, 413] on span "Data Export" at bounding box center [69, 414] width 59 height 14
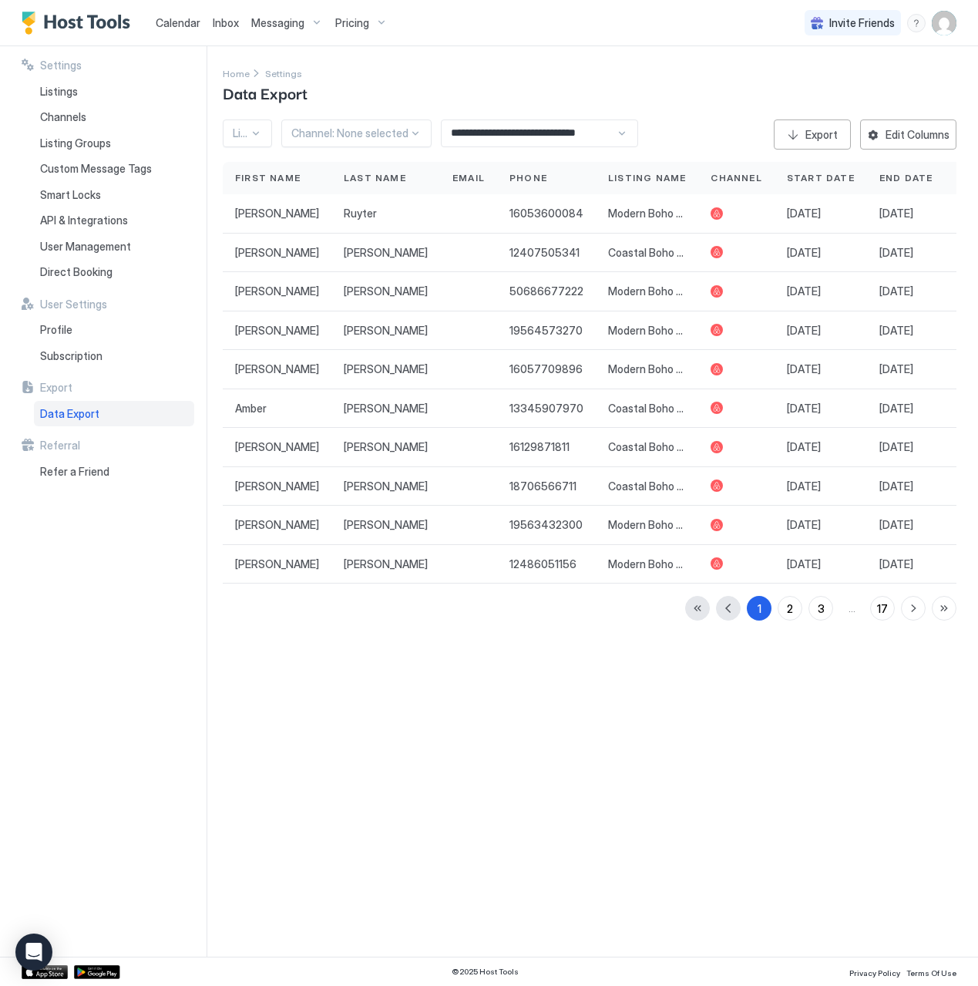
click at [328, 133] on div at bounding box center [349, 133] width 117 height 14
click at [317, 197] on span "VRBO" at bounding box center [305, 199] width 26 height 12
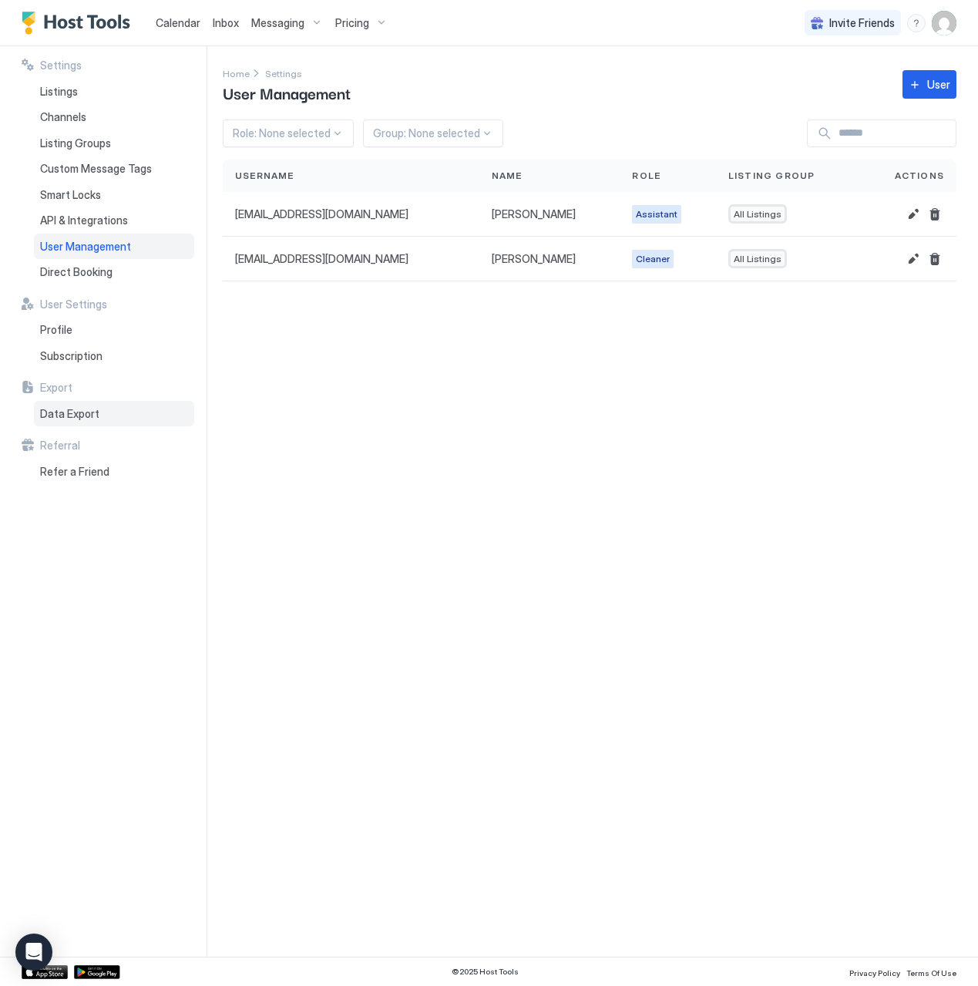
click at [79, 413] on span "Data Export" at bounding box center [69, 414] width 59 height 14
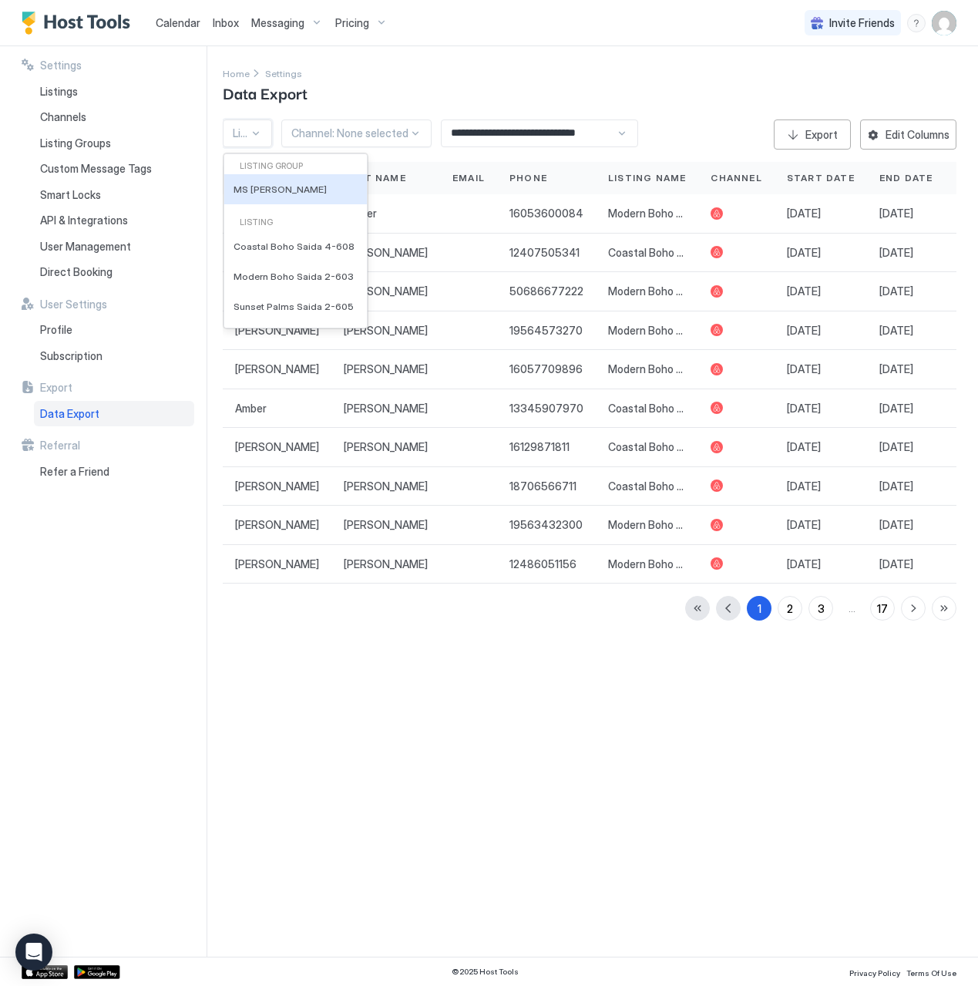
click at [246, 128] on div at bounding box center [241, 133] width 16 height 14
click at [364, 99] on div "Home Settings Data Export" at bounding box center [590, 84] width 734 height 39
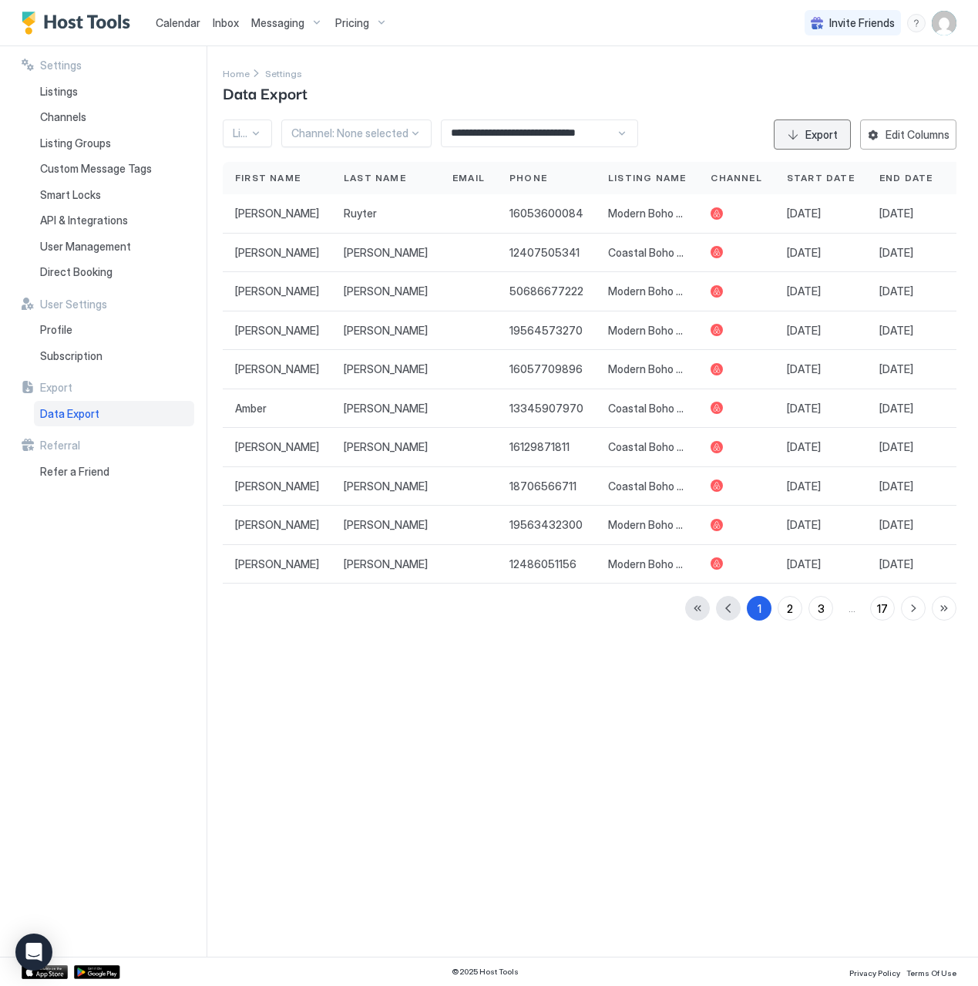
click at [825, 148] on button "Export" at bounding box center [812, 134] width 77 height 30
click at [350, 135] on div at bounding box center [349, 133] width 117 height 14
click at [399, 136] on div at bounding box center [349, 133] width 117 height 14
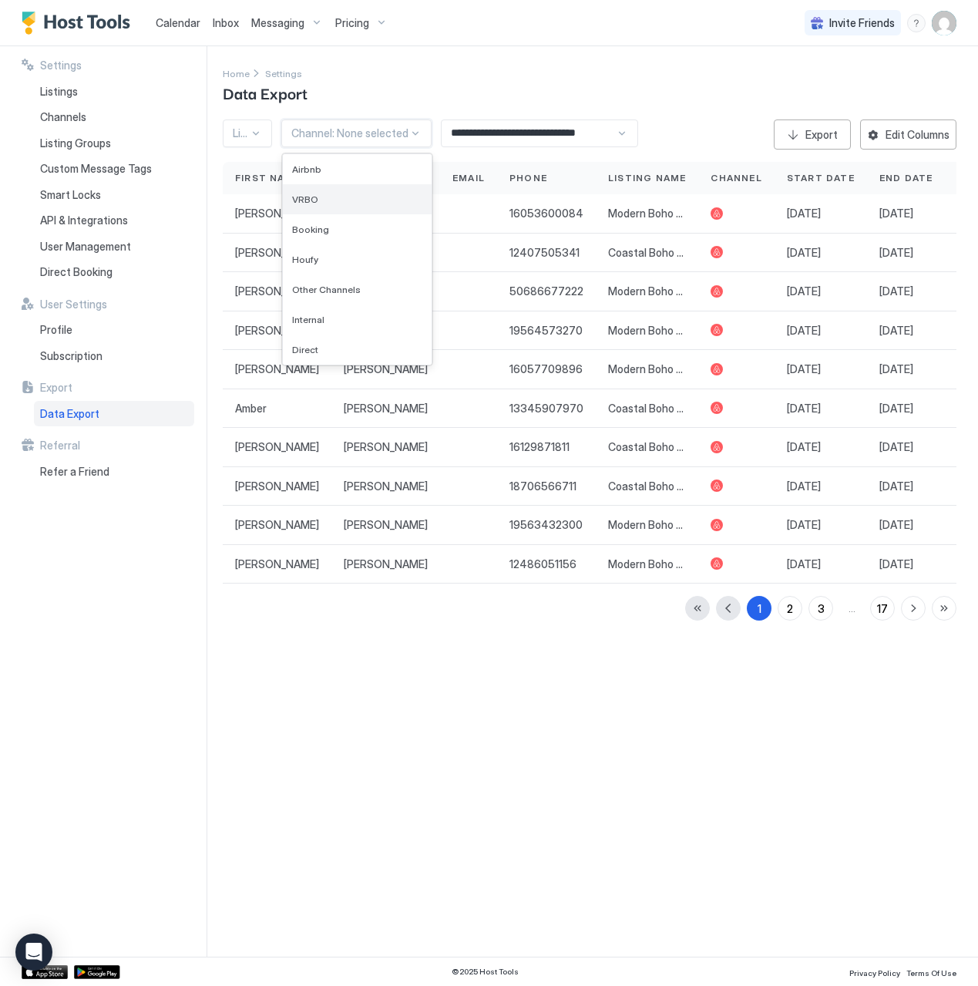
click at [356, 195] on div "VRBO" at bounding box center [357, 199] width 130 height 12
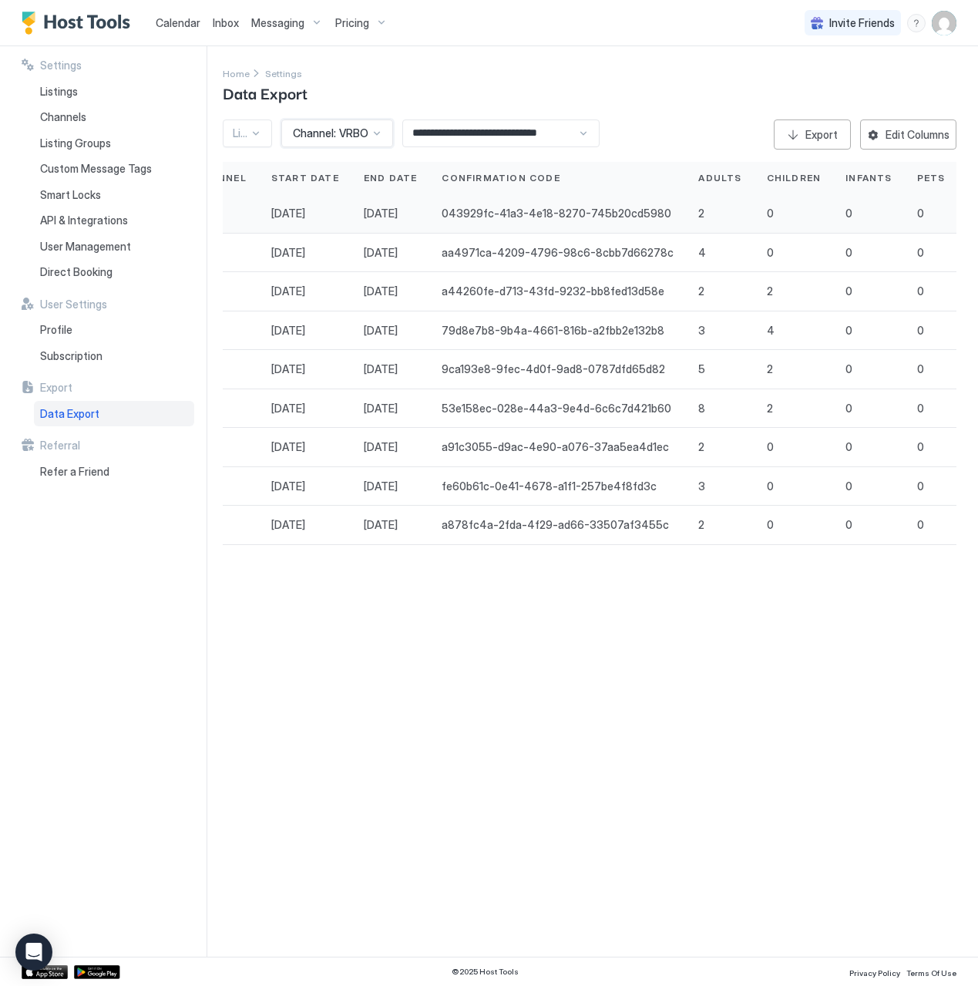
scroll to position [0, 846]
